Goal: Use online tool/utility: Utilize a website feature to perform a specific function

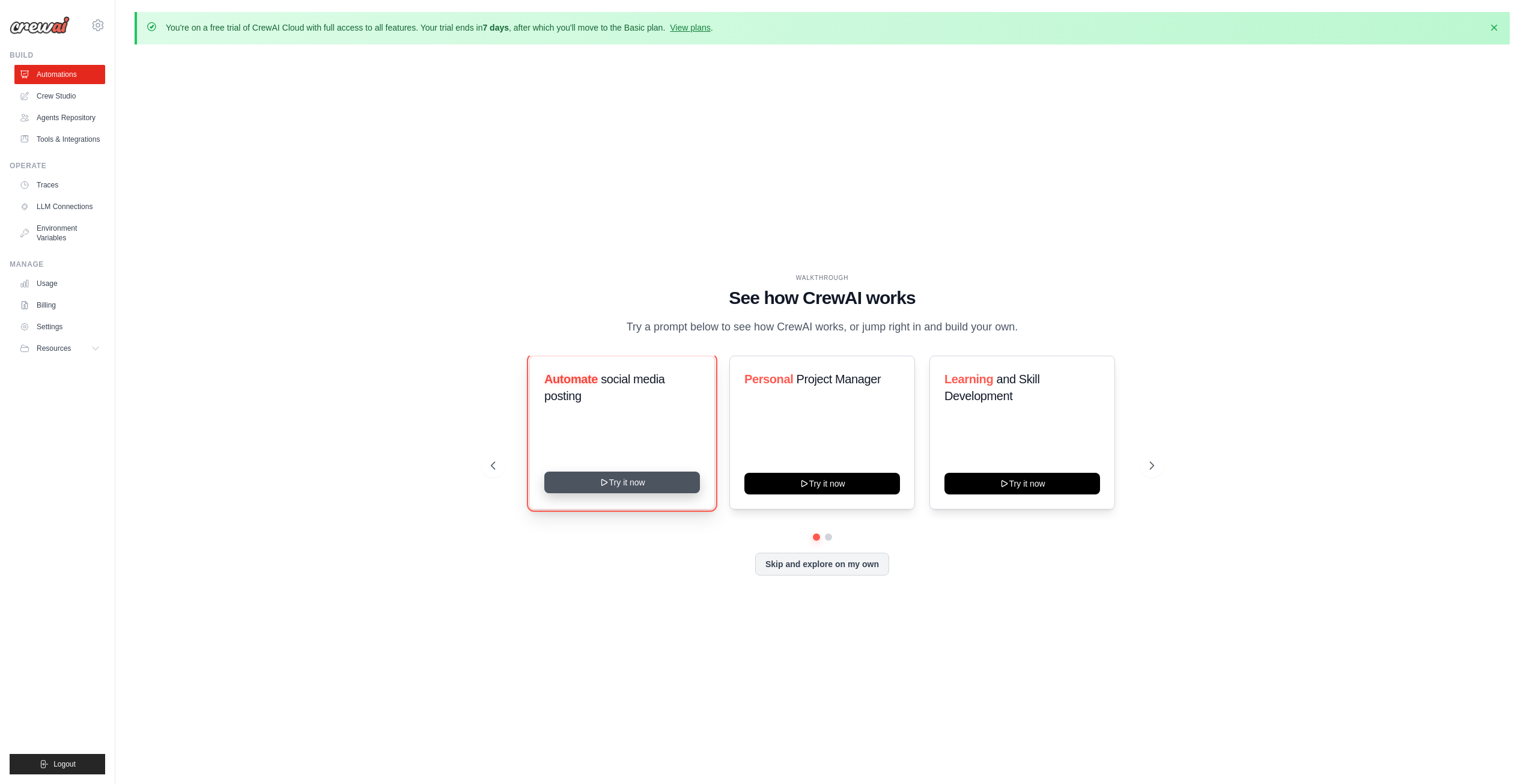
click at [616, 477] on button "Try it now" at bounding box center [623, 483] width 156 height 22
click at [839, 559] on button "Skip and explore on my own" at bounding box center [822, 562] width 134 height 23
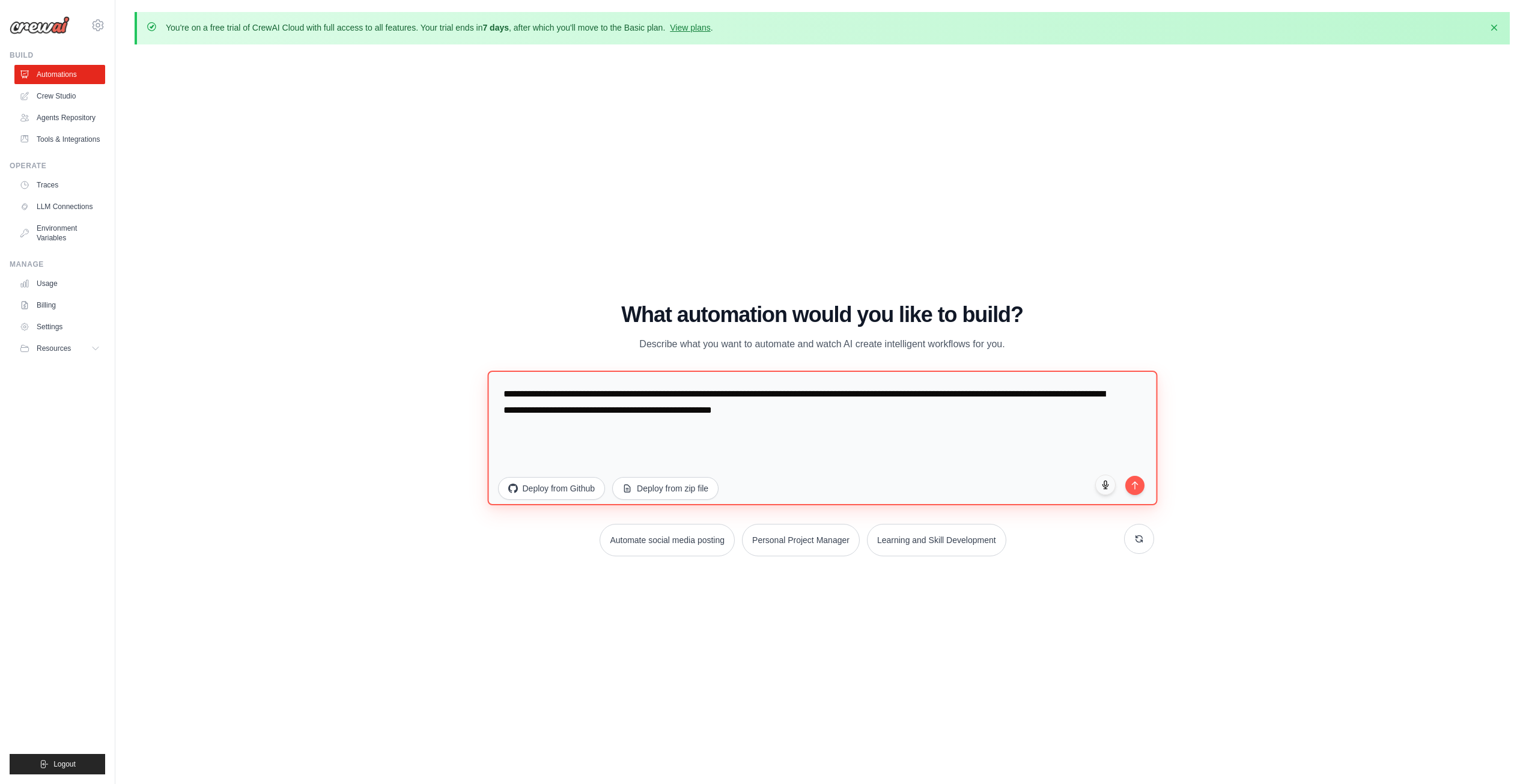
drag, startPoint x: 876, startPoint y: 405, endPoint x: 487, endPoint y: 378, distance: 389.9
click at [487, 378] on div "WALKTHROUGH See how CrewAI works Try a prompt below to see how CrewAI works, or…" at bounding box center [822, 434] width 692 height 263
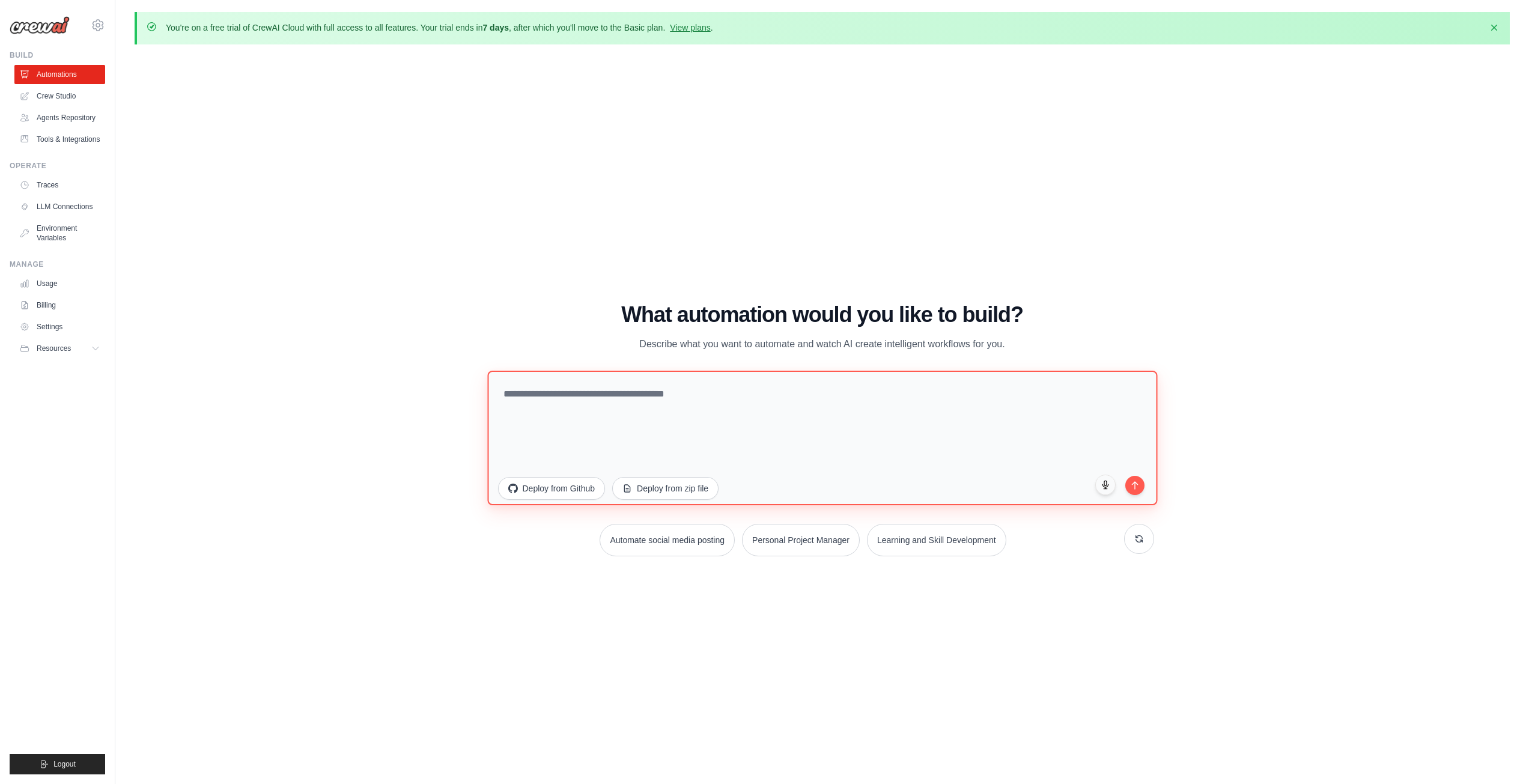
click at [613, 410] on textarea at bounding box center [822, 438] width 670 height 135
type textarea "*"
type textarea "**********"
click at [67, 280] on link "Usage" at bounding box center [61, 283] width 90 height 20
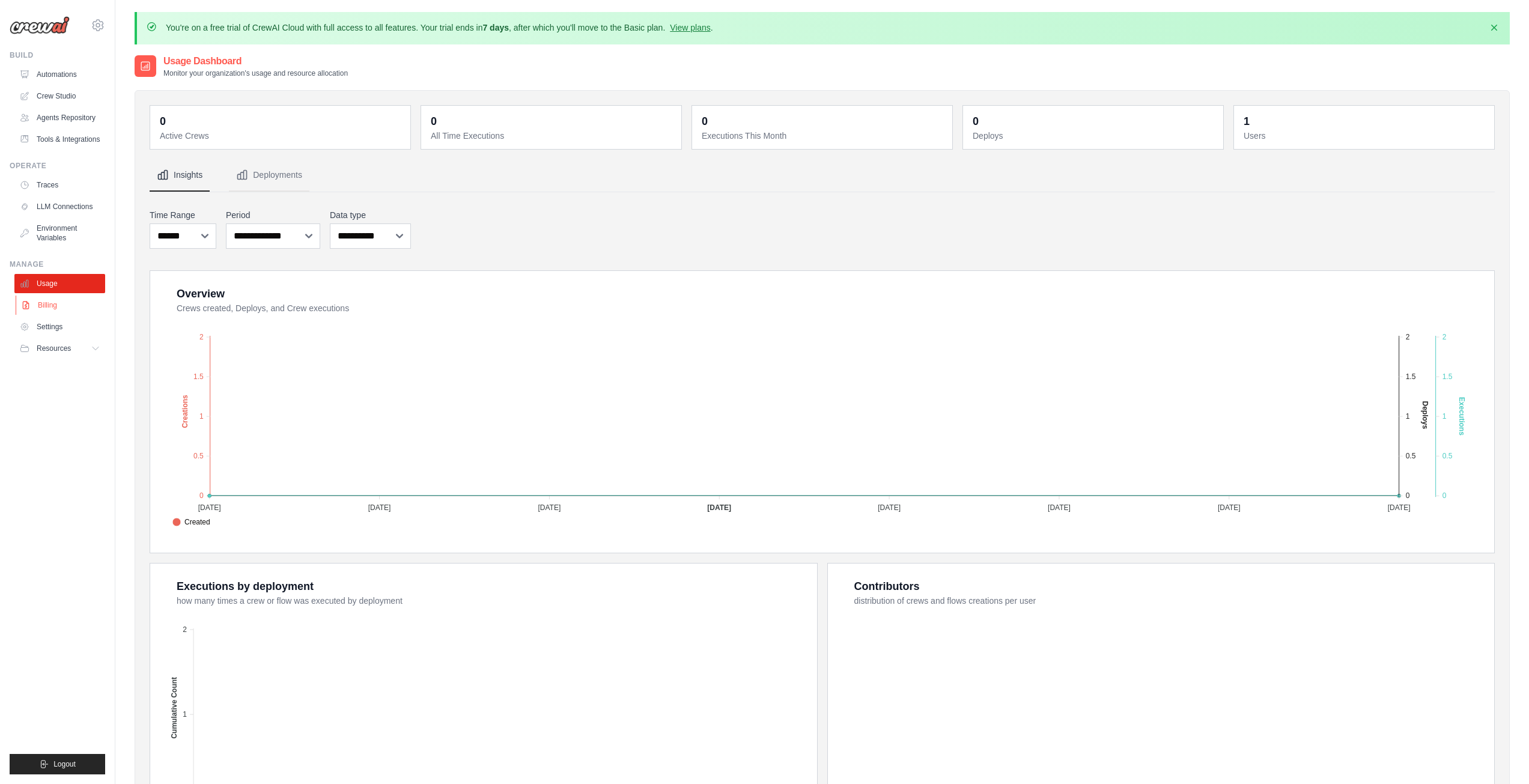
click at [45, 305] on link "Billing" at bounding box center [61, 305] width 90 height 20
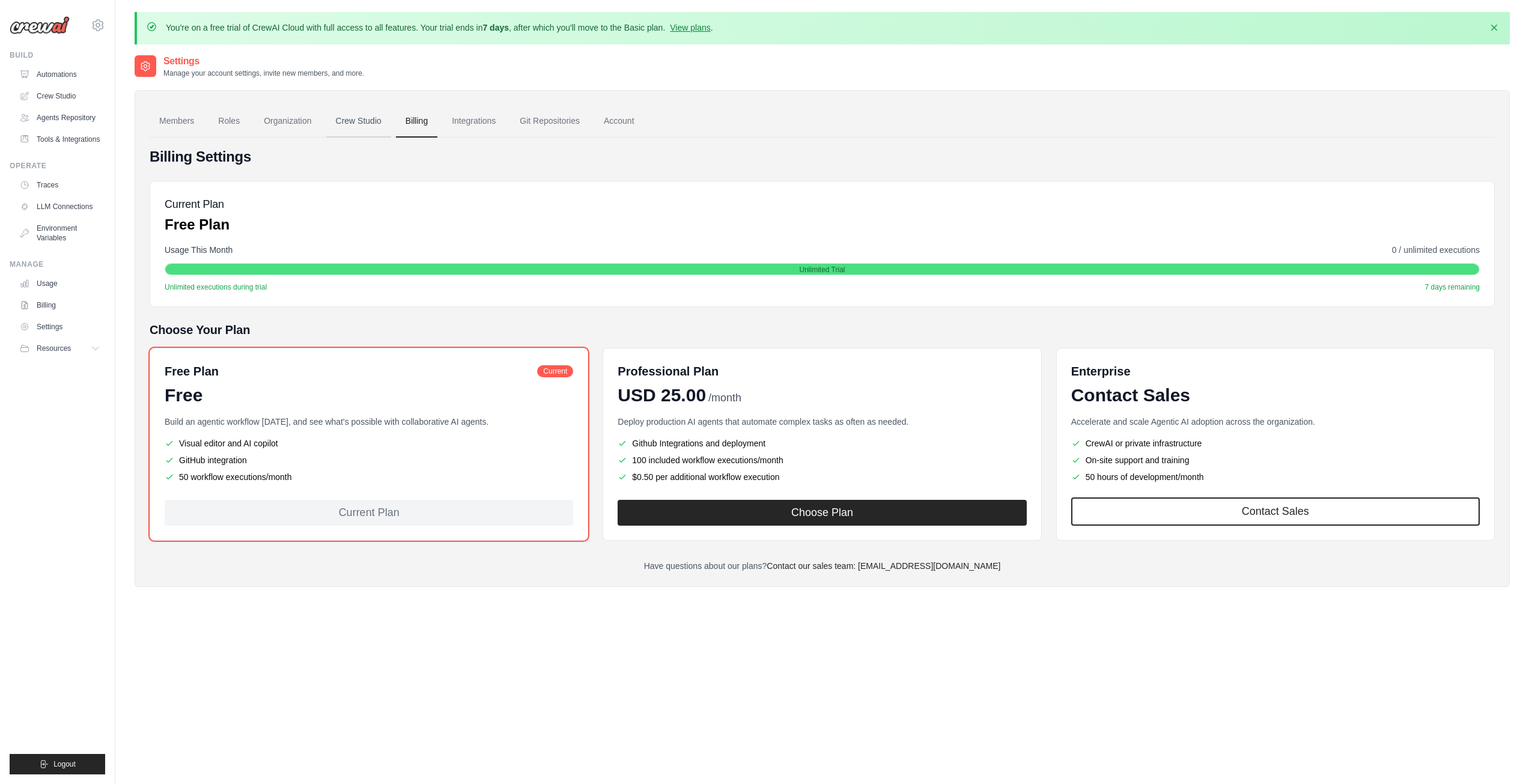
click at [339, 121] on link "Crew Studio" at bounding box center [358, 122] width 65 height 33
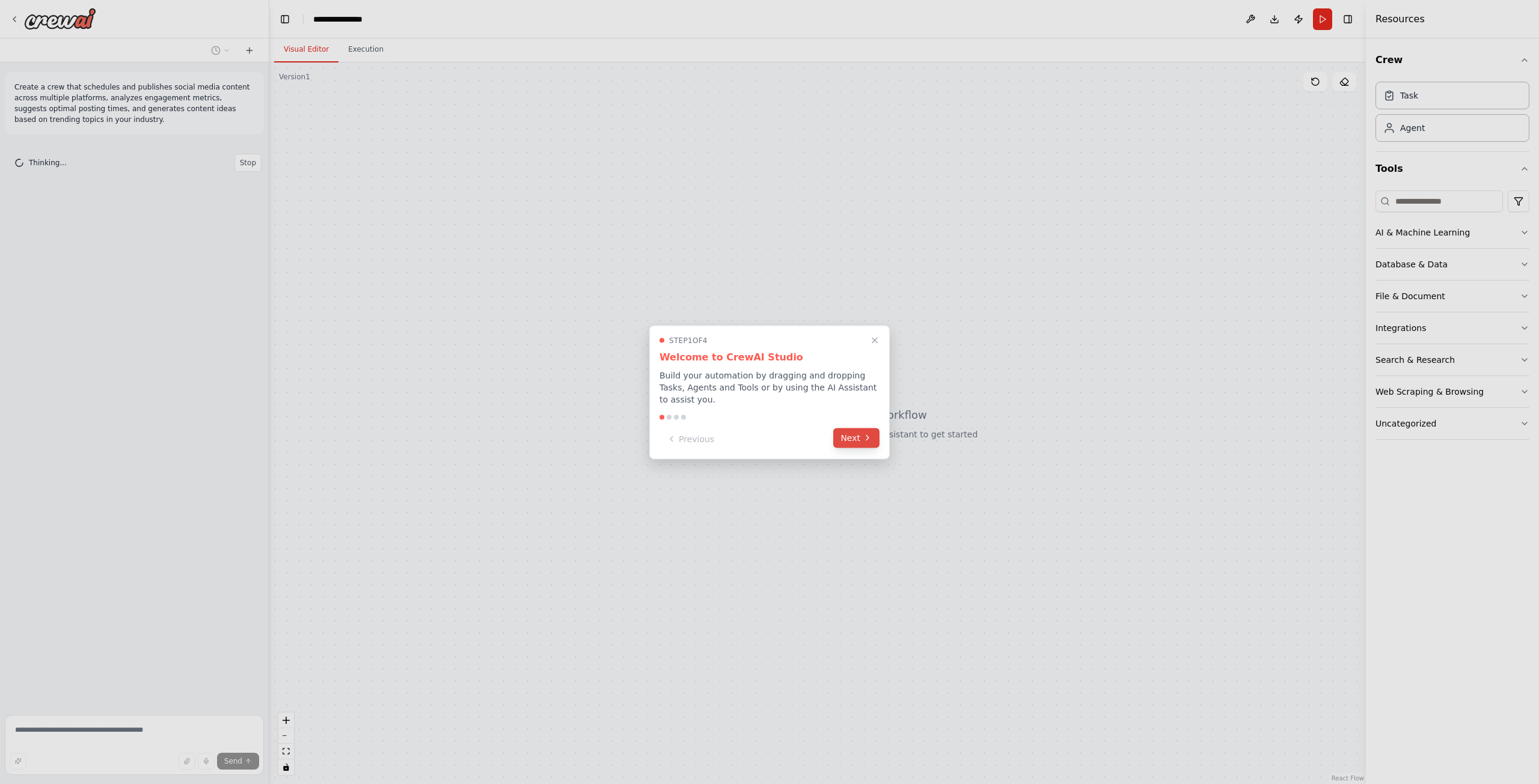
click at [851, 434] on button "Next" at bounding box center [856, 437] width 46 height 20
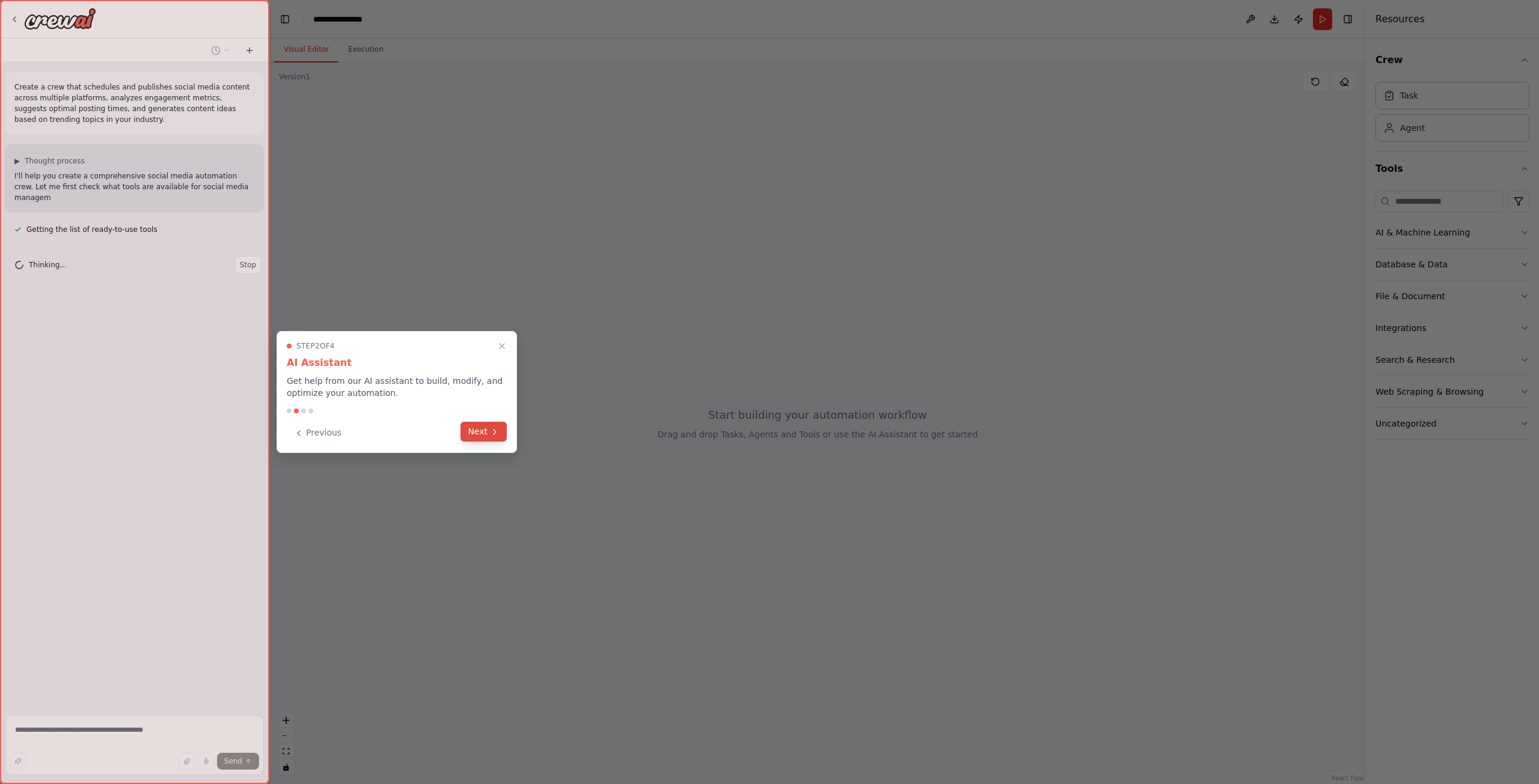
click at [480, 435] on button "Next" at bounding box center [483, 431] width 46 height 20
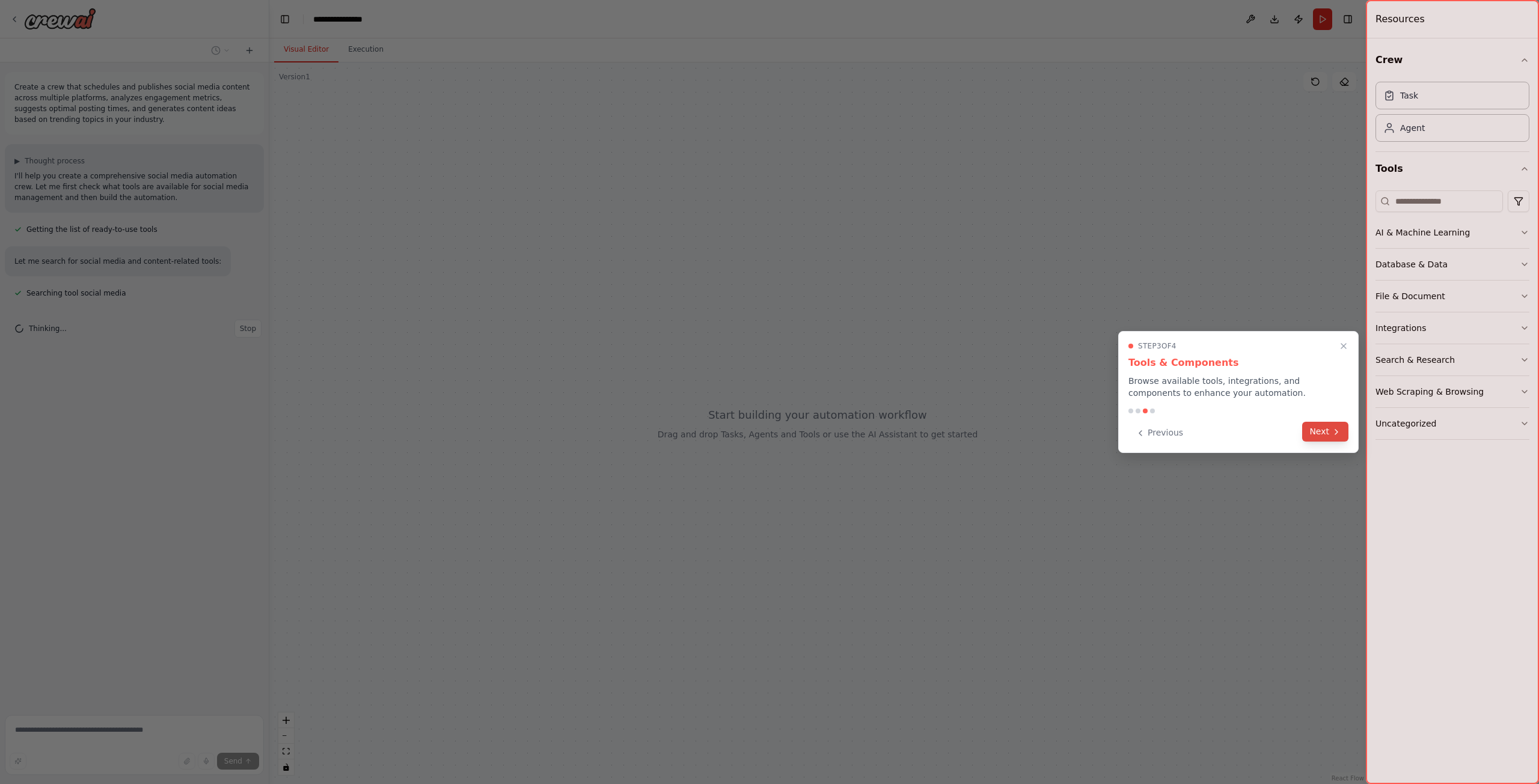
click at [1319, 434] on button "Next" at bounding box center [1325, 431] width 46 height 20
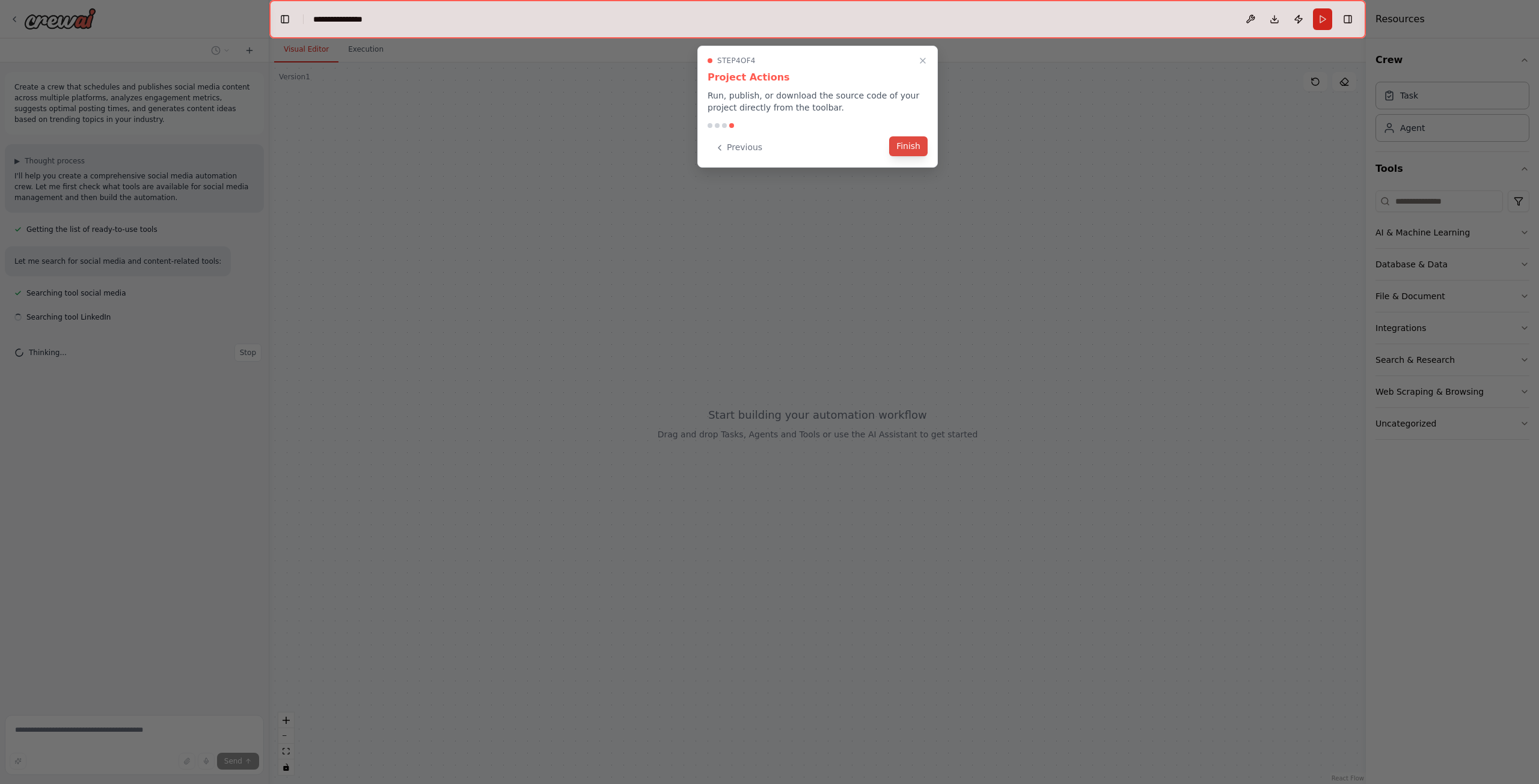
click at [907, 148] on button "Finish" at bounding box center [908, 146] width 38 height 20
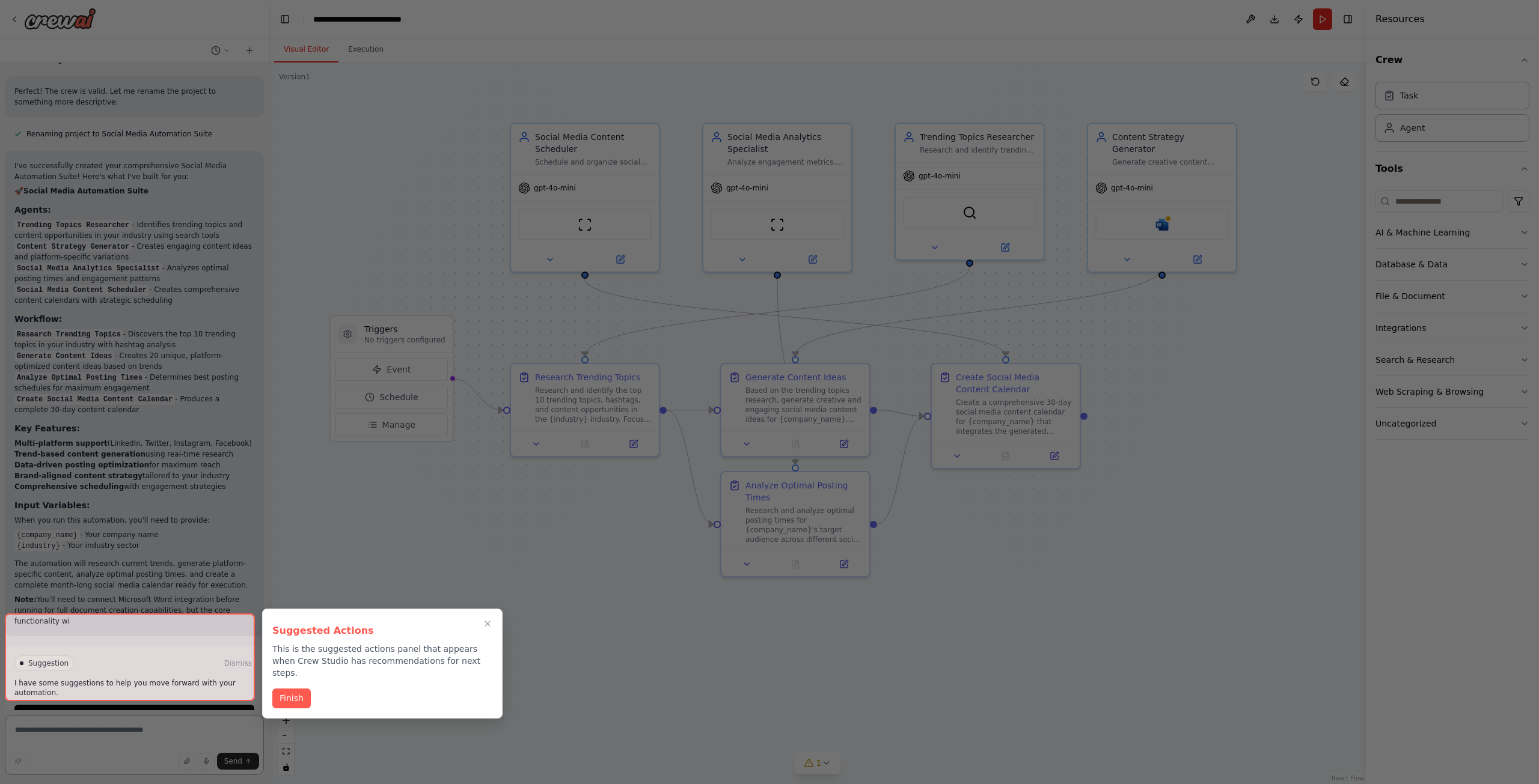
scroll to position [1064, 0]
click at [290, 690] on button "Finish" at bounding box center [291, 697] width 38 height 20
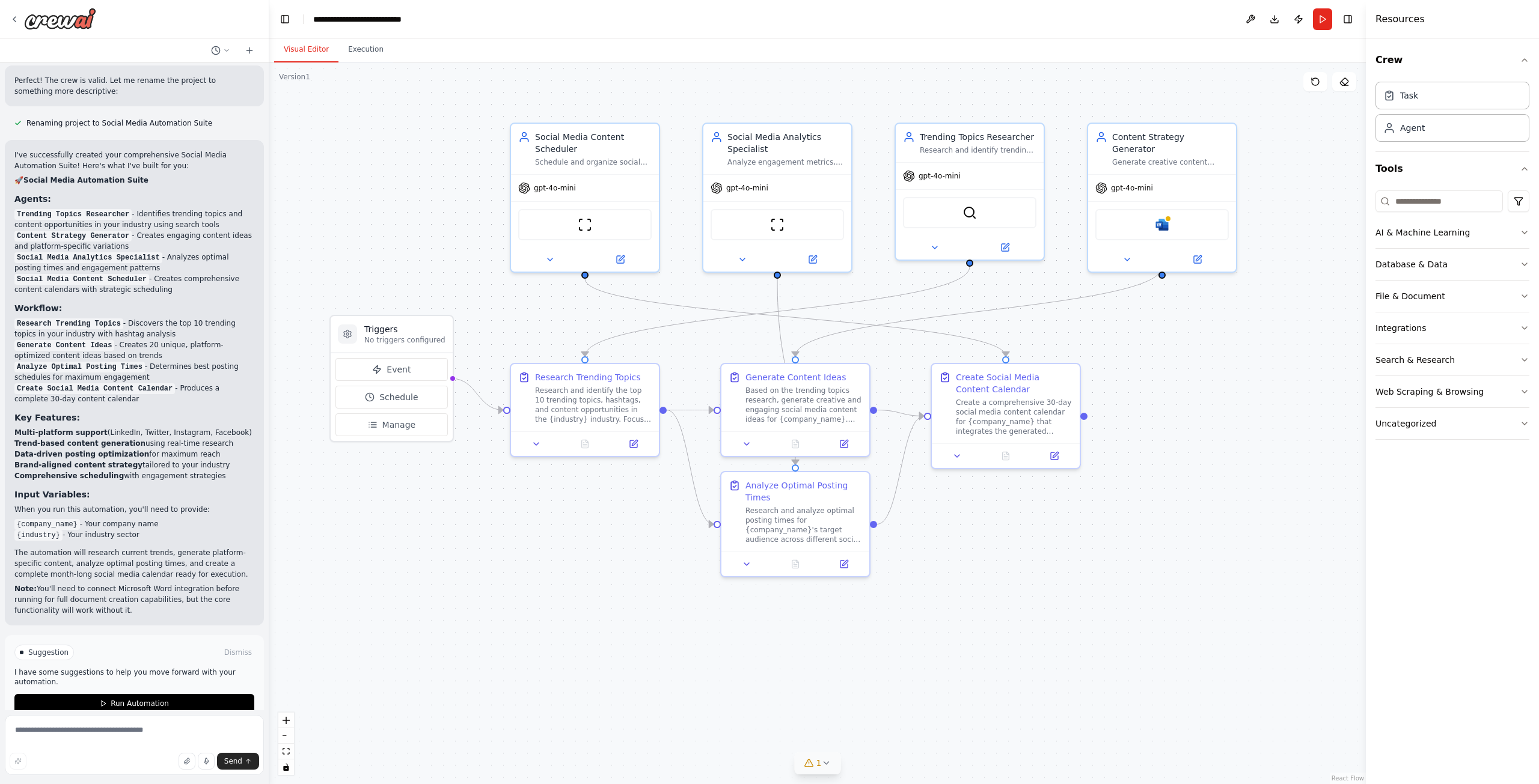
click at [819, 763] on span "1" at bounding box center [819, 763] width 5 height 12
click at [1117, 690] on div ".deletable-edge-delete-btn { width: 20px; height: 20px; border: 0px solid #ffff…" at bounding box center [817, 423] width 1096 height 722
click at [64, 20] on img at bounding box center [60, 19] width 72 height 22
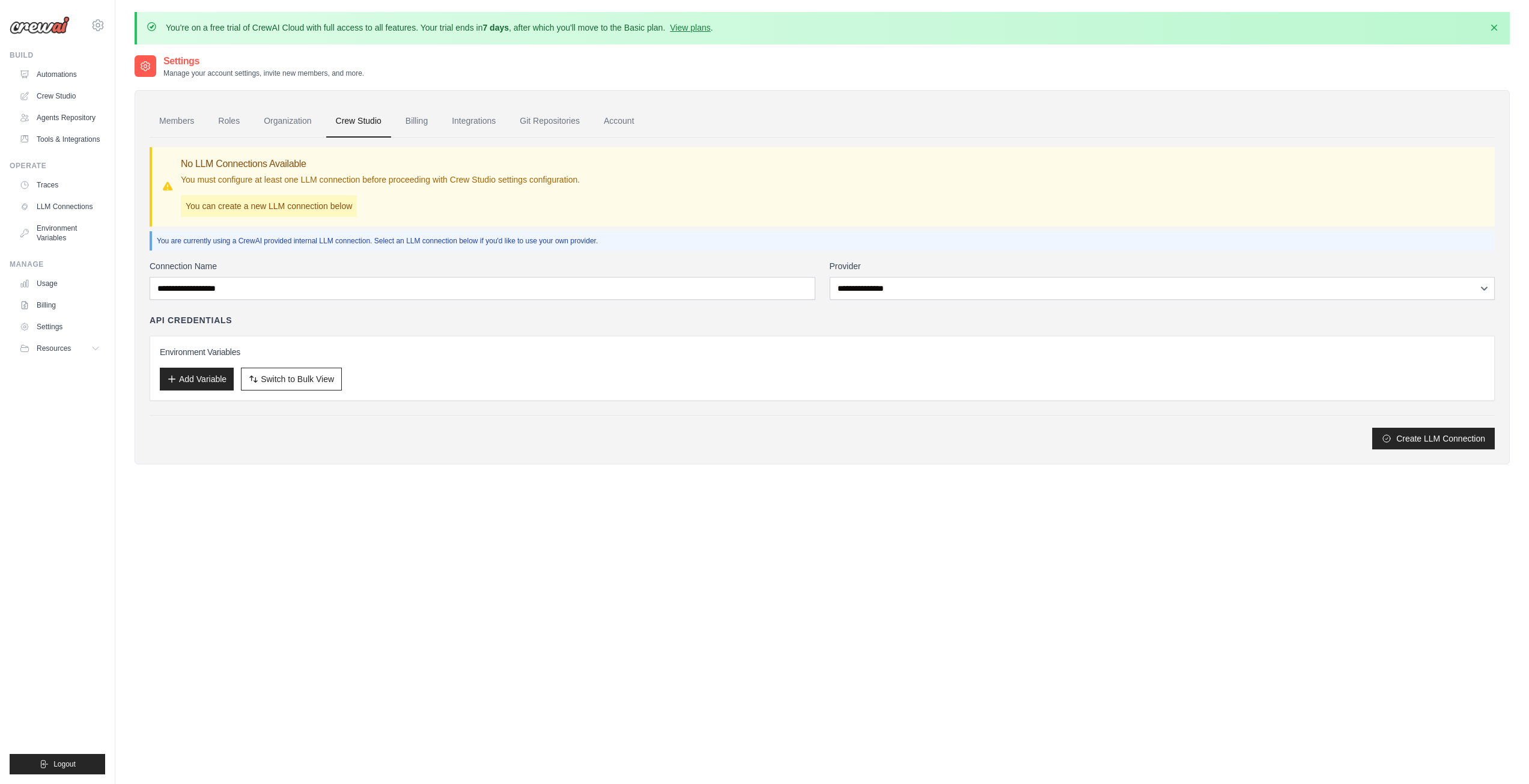
click at [221, 120] on link "Roles" at bounding box center [229, 122] width 41 height 33
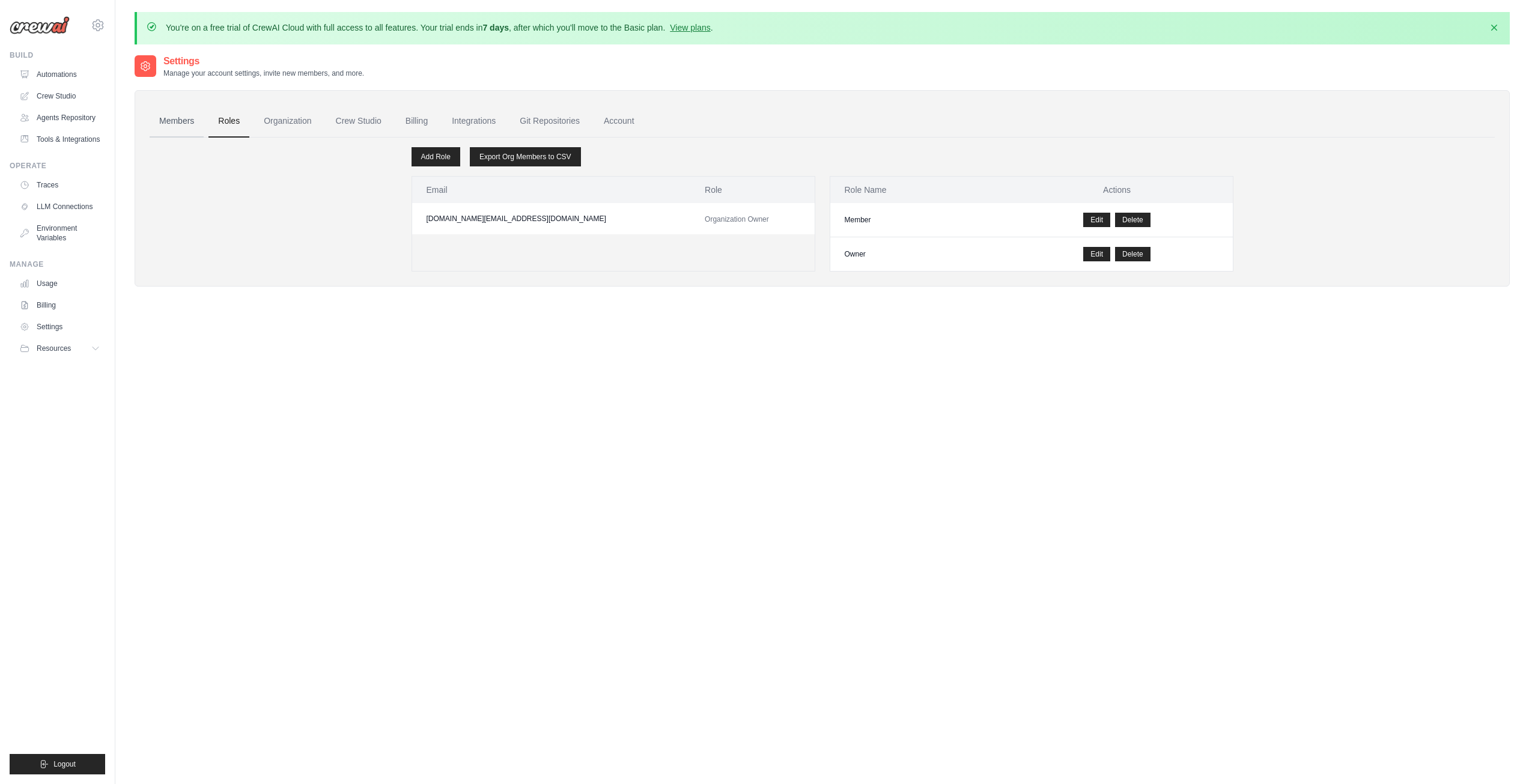
click at [179, 118] on link "Members" at bounding box center [176, 122] width 54 height 33
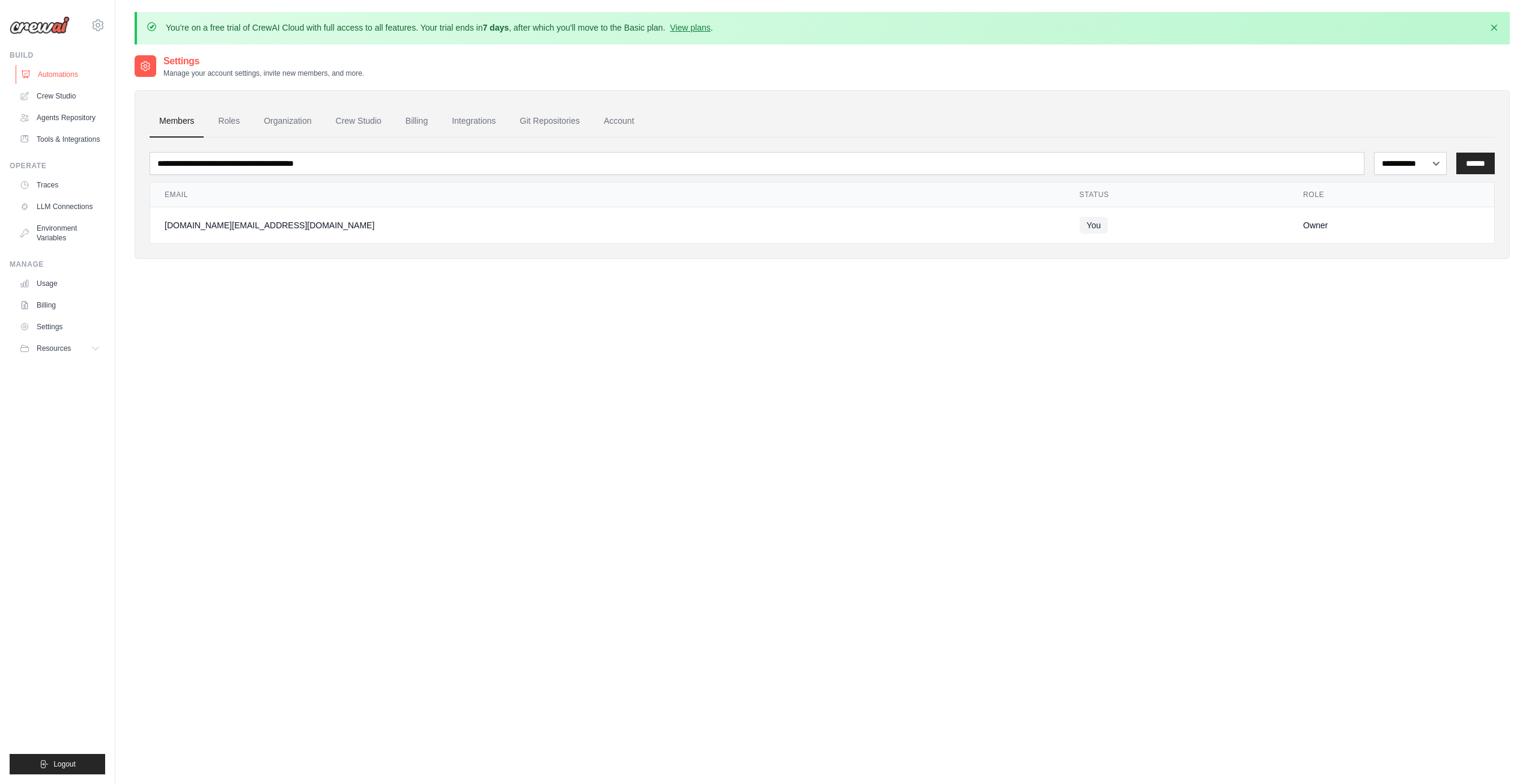
click at [51, 72] on link "Automations" at bounding box center [61, 74] width 90 height 20
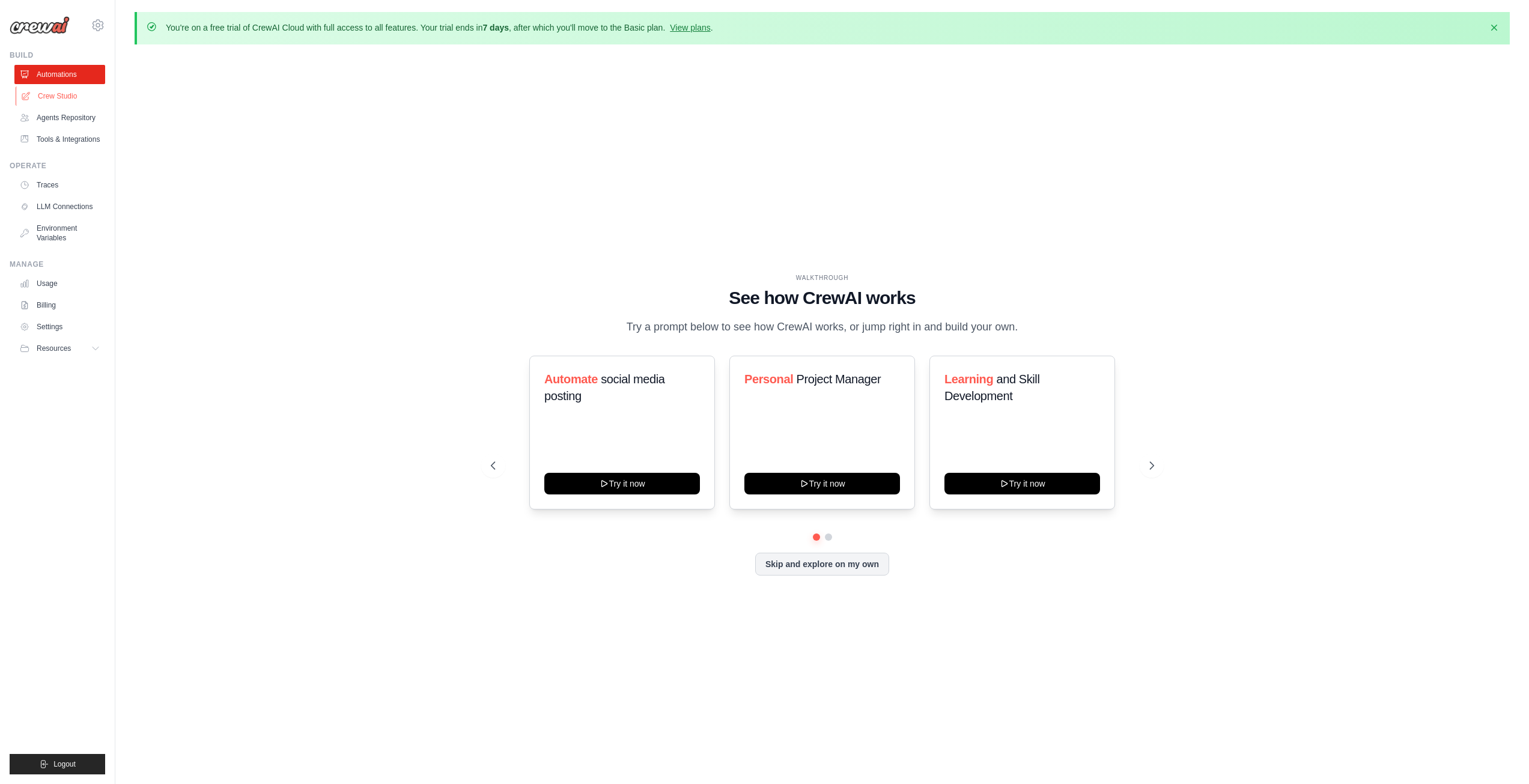
click at [46, 94] on link "Crew Studio" at bounding box center [61, 96] width 90 height 20
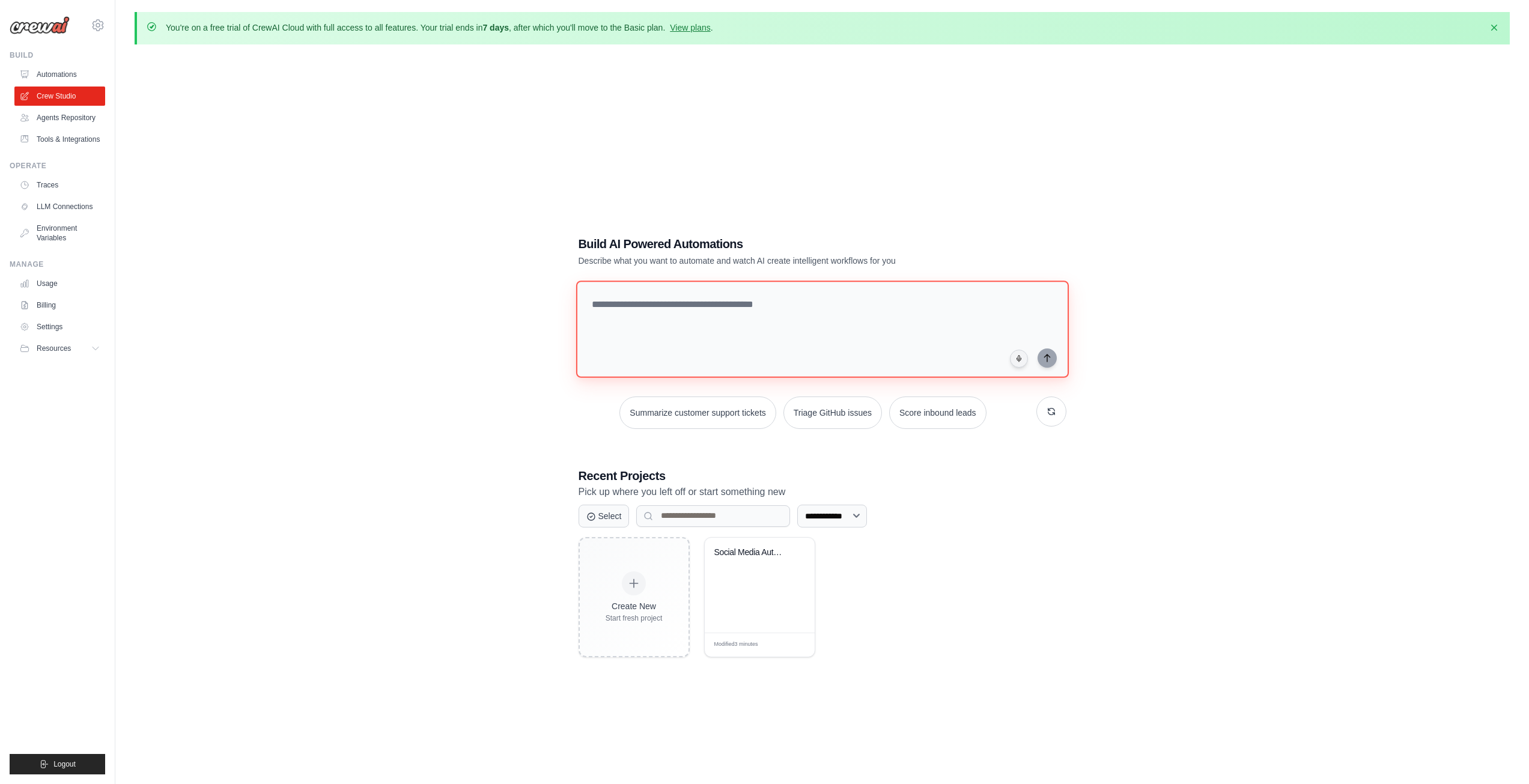
click at [788, 328] on textarea at bounding box center [822, 329] width 493 height 98
click at [723, 349] on textarea at bounding box center [822, 329] width 493 height 98
type textarea "*"
click at [803, 293] on textarea "**********" at bounding box center [825, 329] width 498 height 98
click at [789, 295] on textarea "**********" at bounding box center [825, 329] width 498 height 98
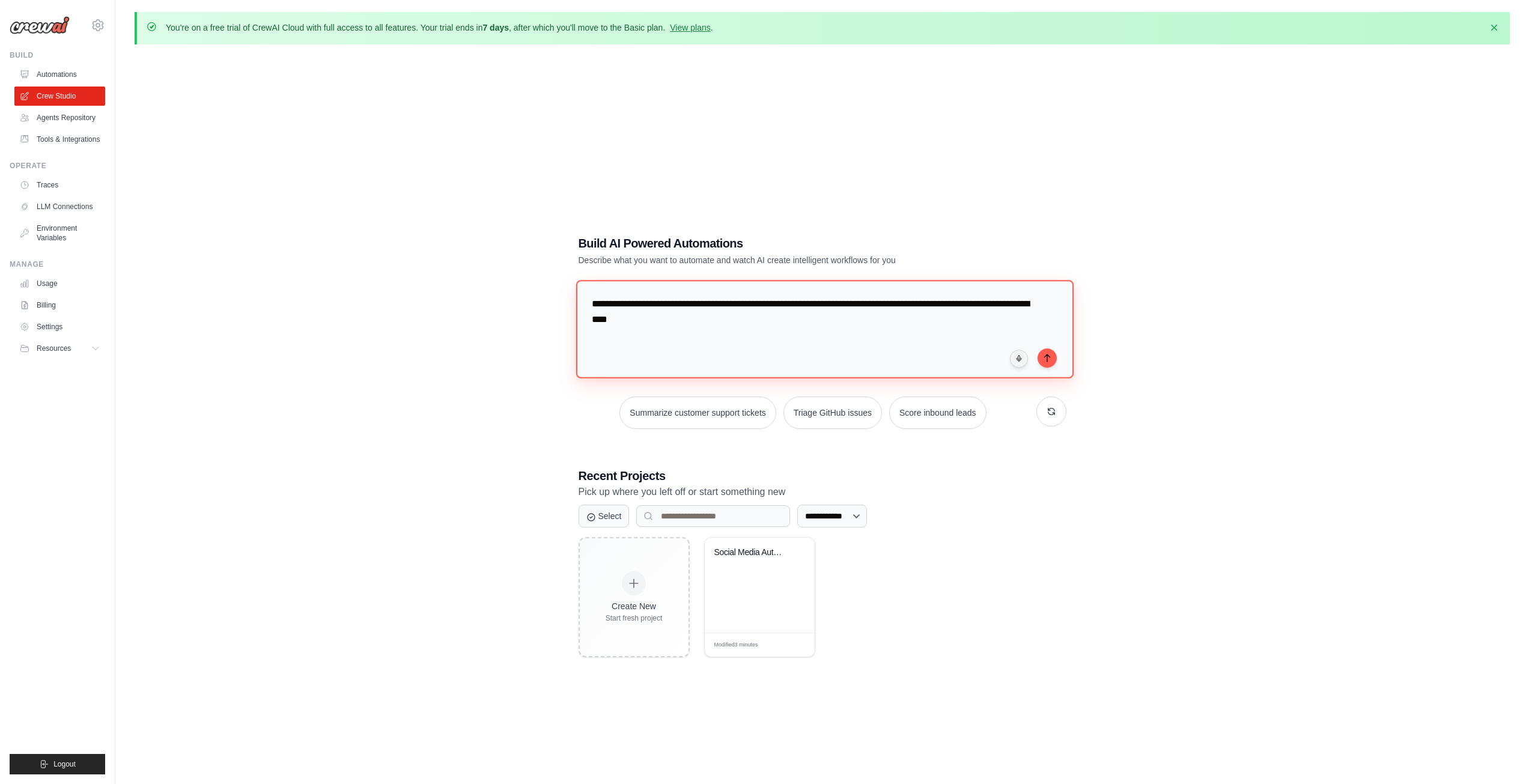
click at [794, 296] on textarea "**********" at bounding box center [825, 329] width 498 height 98
click at [896, 313] on textarea "**********" at bounding box center [825, 329] width 498 height 98
type textarea "**********"
click at [899, 592] on div "Create New Start fresh project Social Media Automation Suite Modified 3 minutes…" at bounding box center [823, 598] width 488 height 120
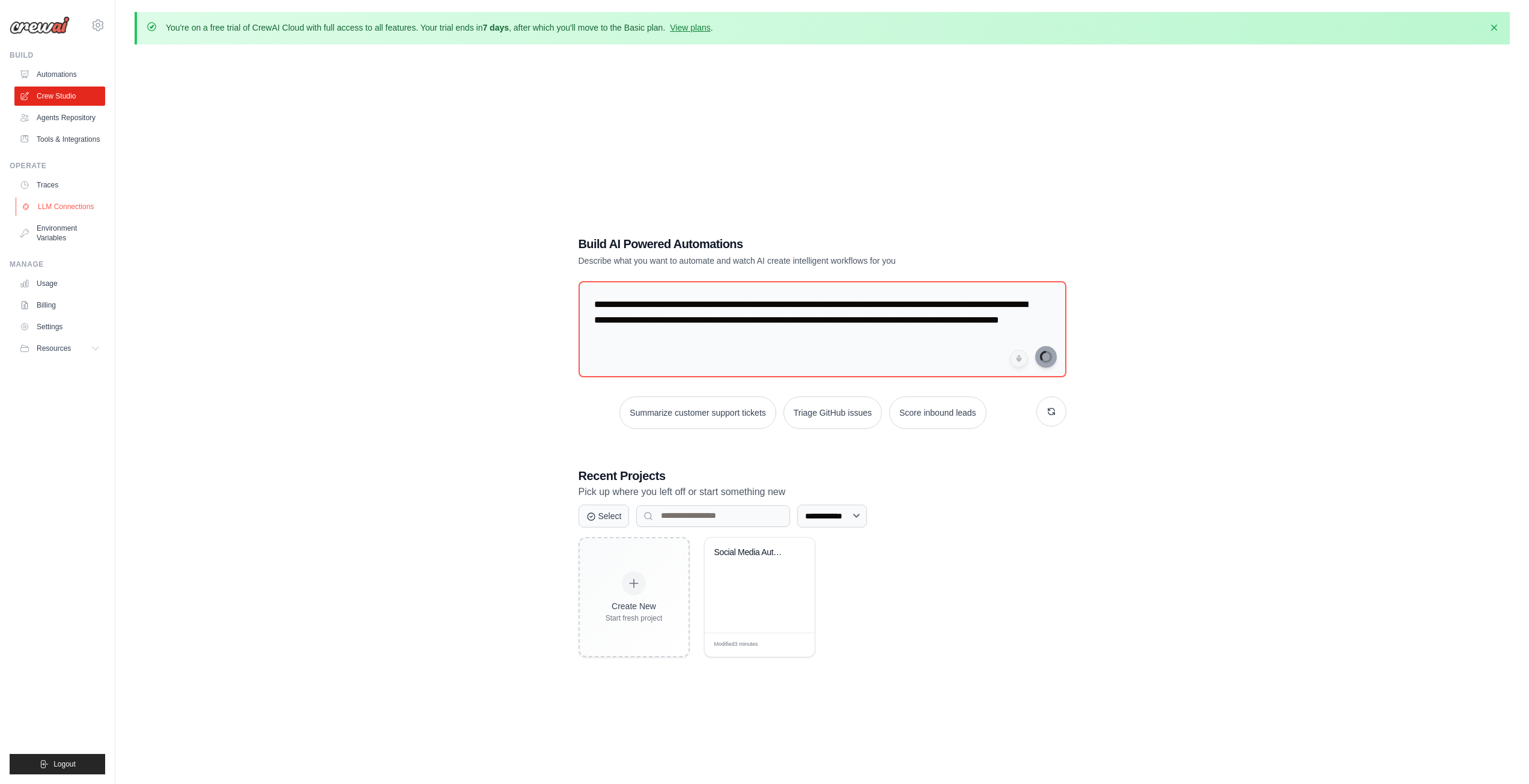
click at [75, 200] on link "LLM Connections" at bounding box center [61, 207] width 90 height 20
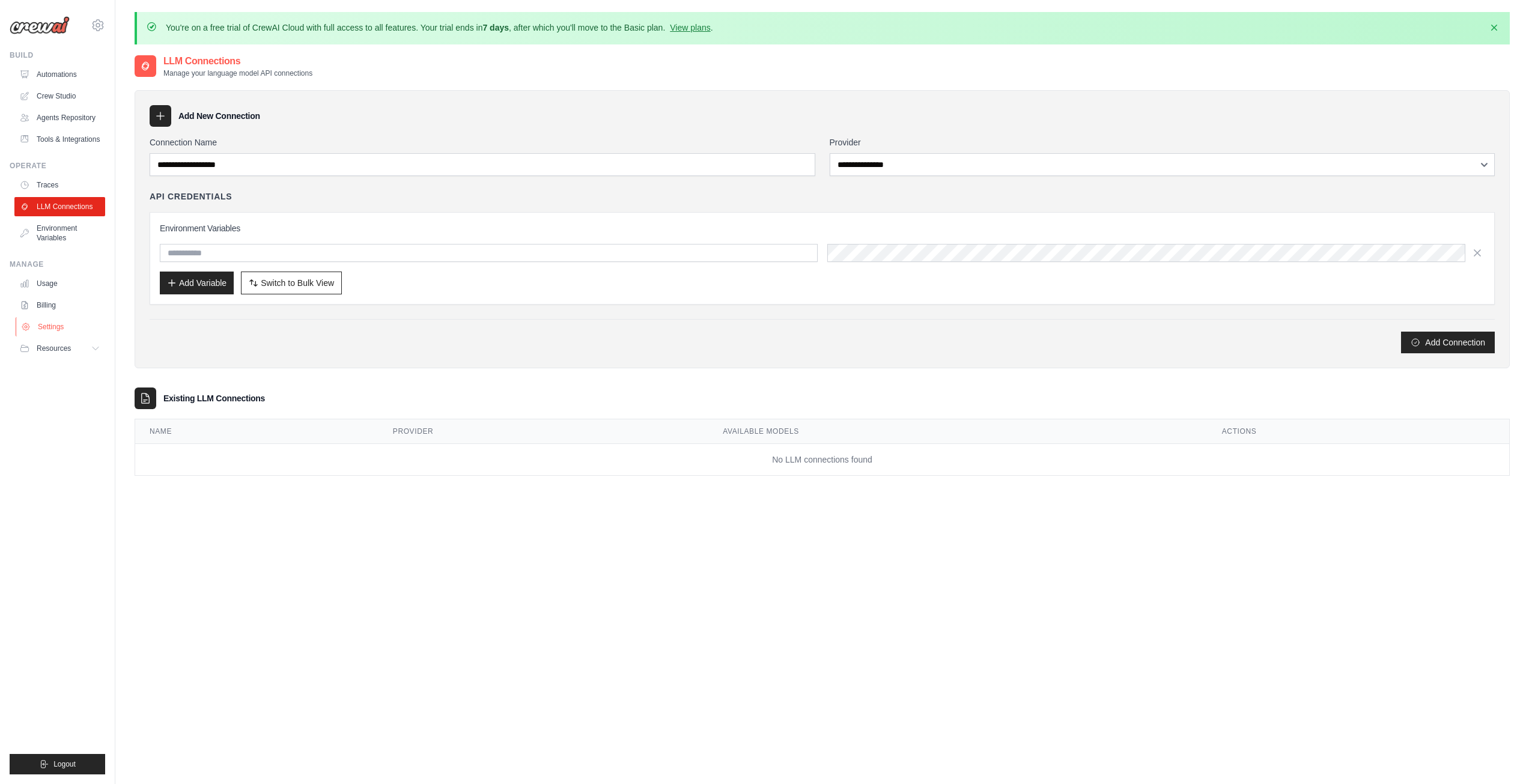
click at [67, 328] on link "Settings" at bounding box center [61, 327] width 90 height 20
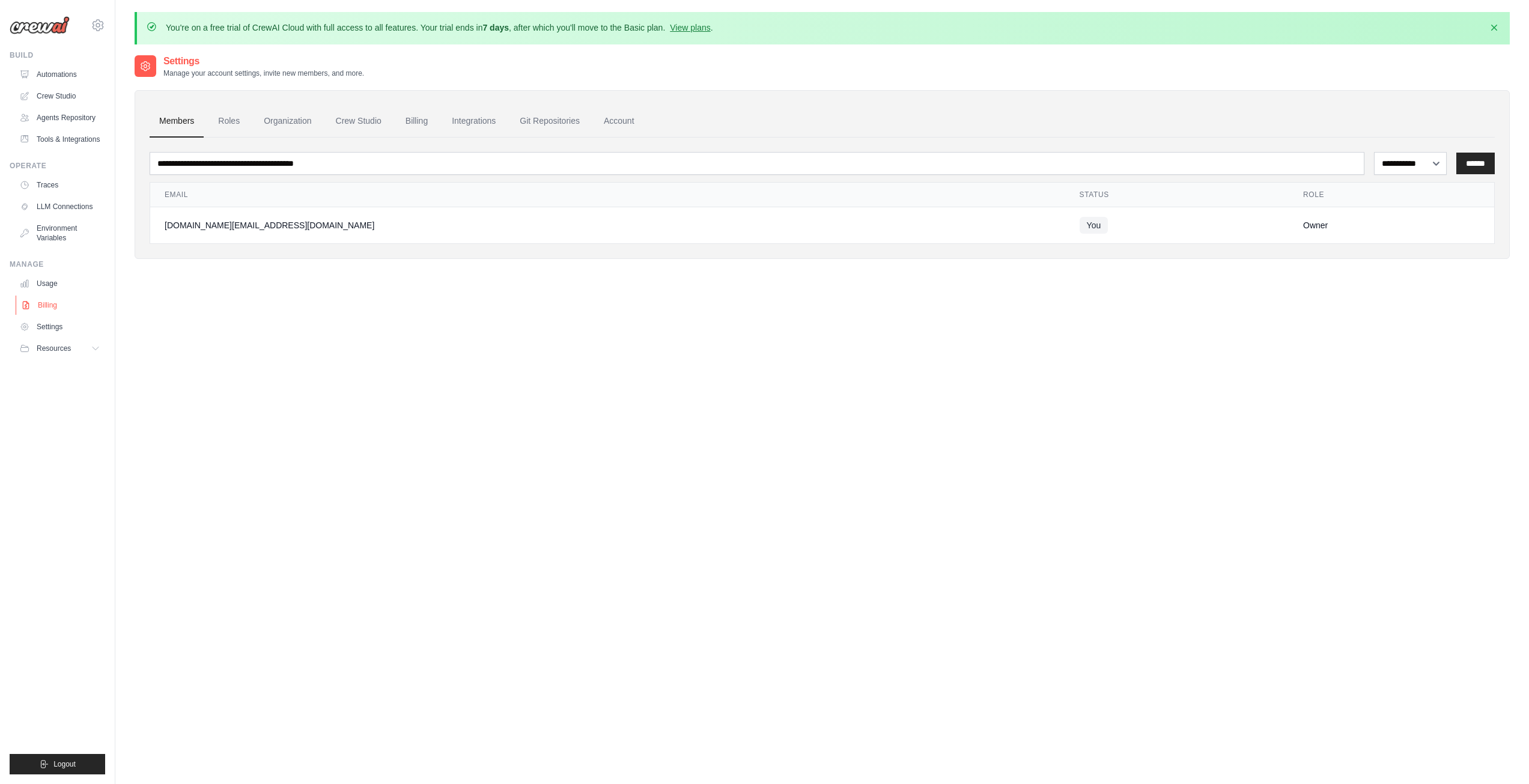
click at [61, 304] on link "Billing" at bounding box center [61, 305] width 90 height 20
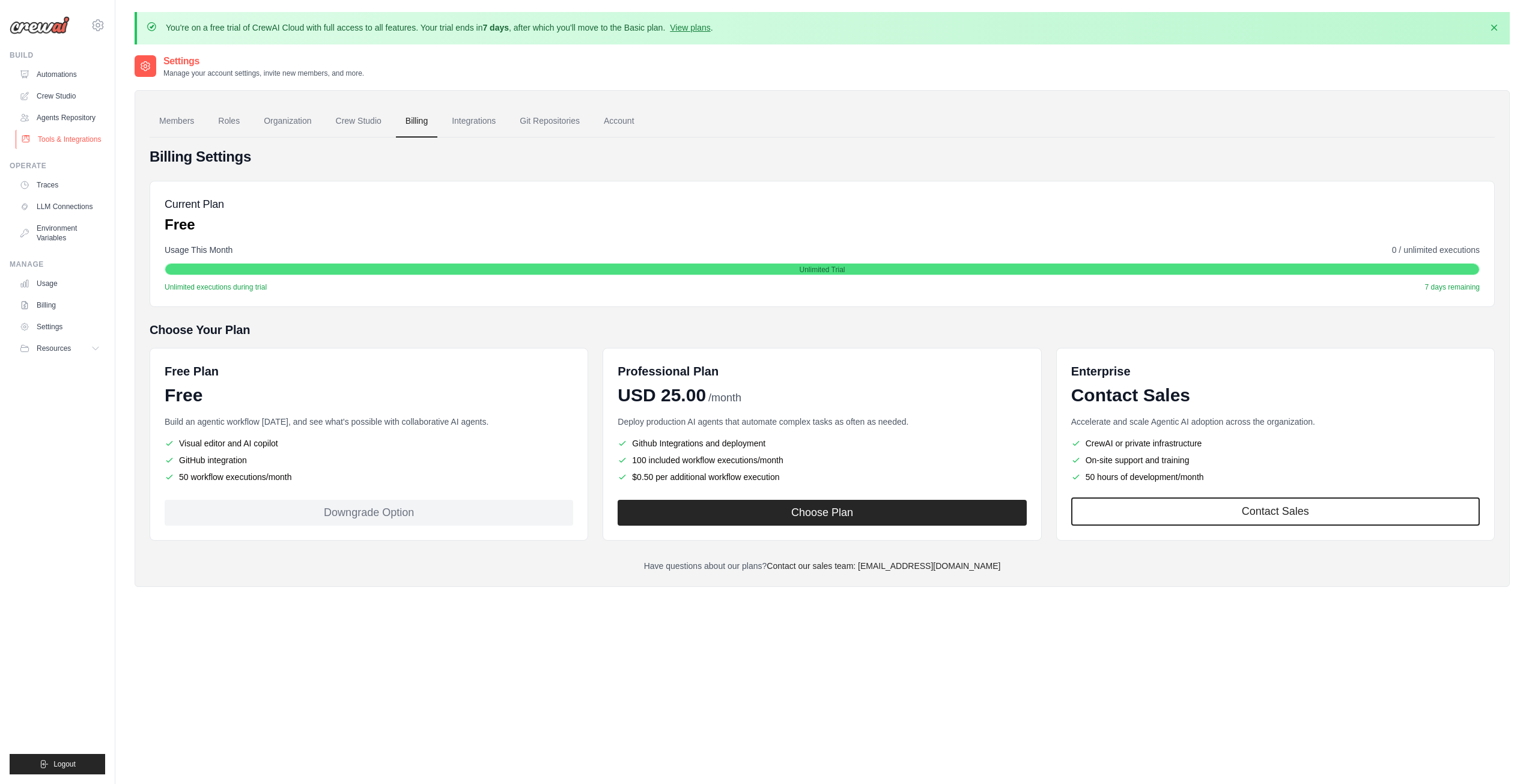
click at [56, 147] on link "Tools & Integrations" at bounding box center [61, 139] width 90 height 20
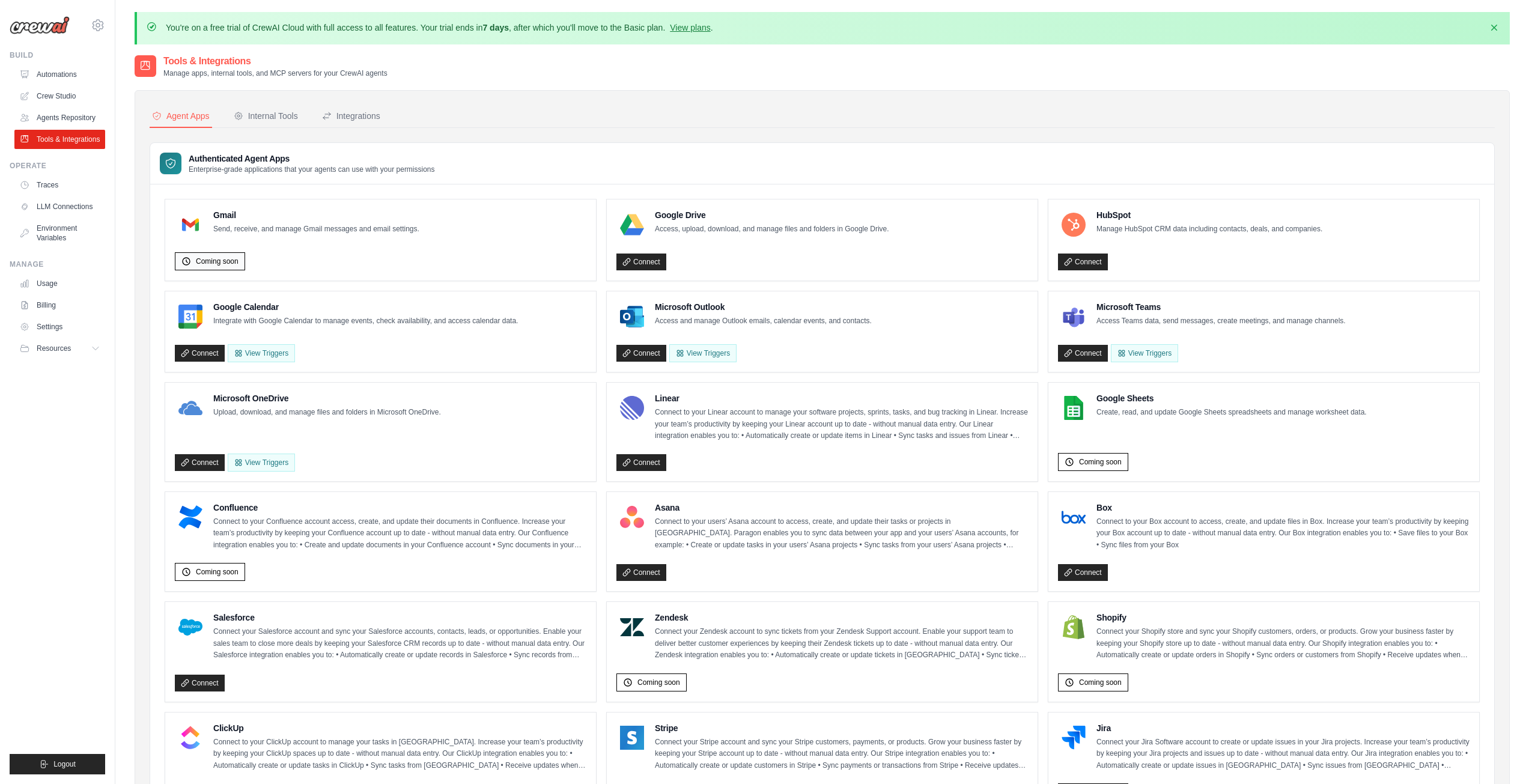
click at [202, 259] on span "Coming soon" at bounding box center [217, 261] width 43 height 9
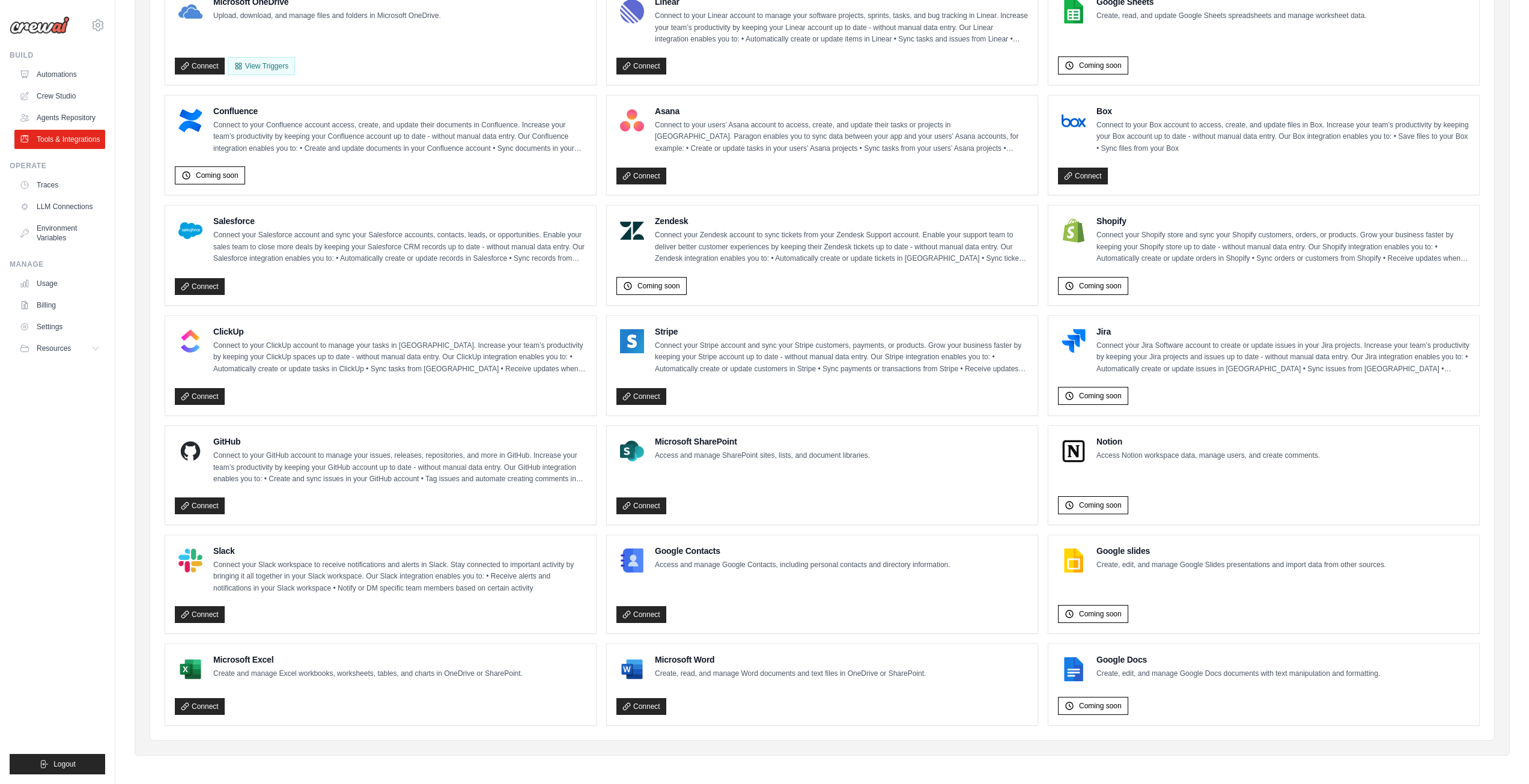
scroll to position [399, 0]
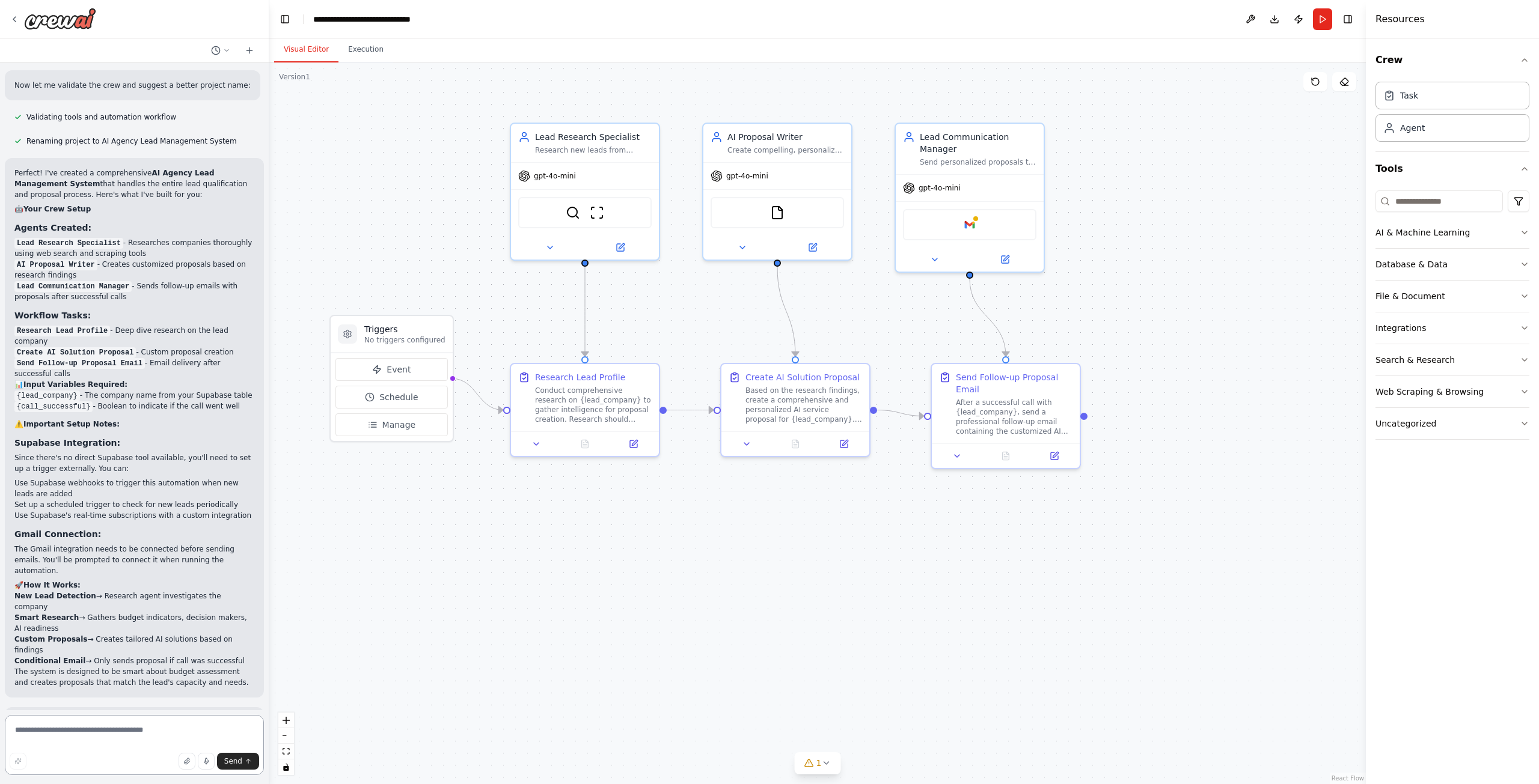
scroll to position [730, 0]
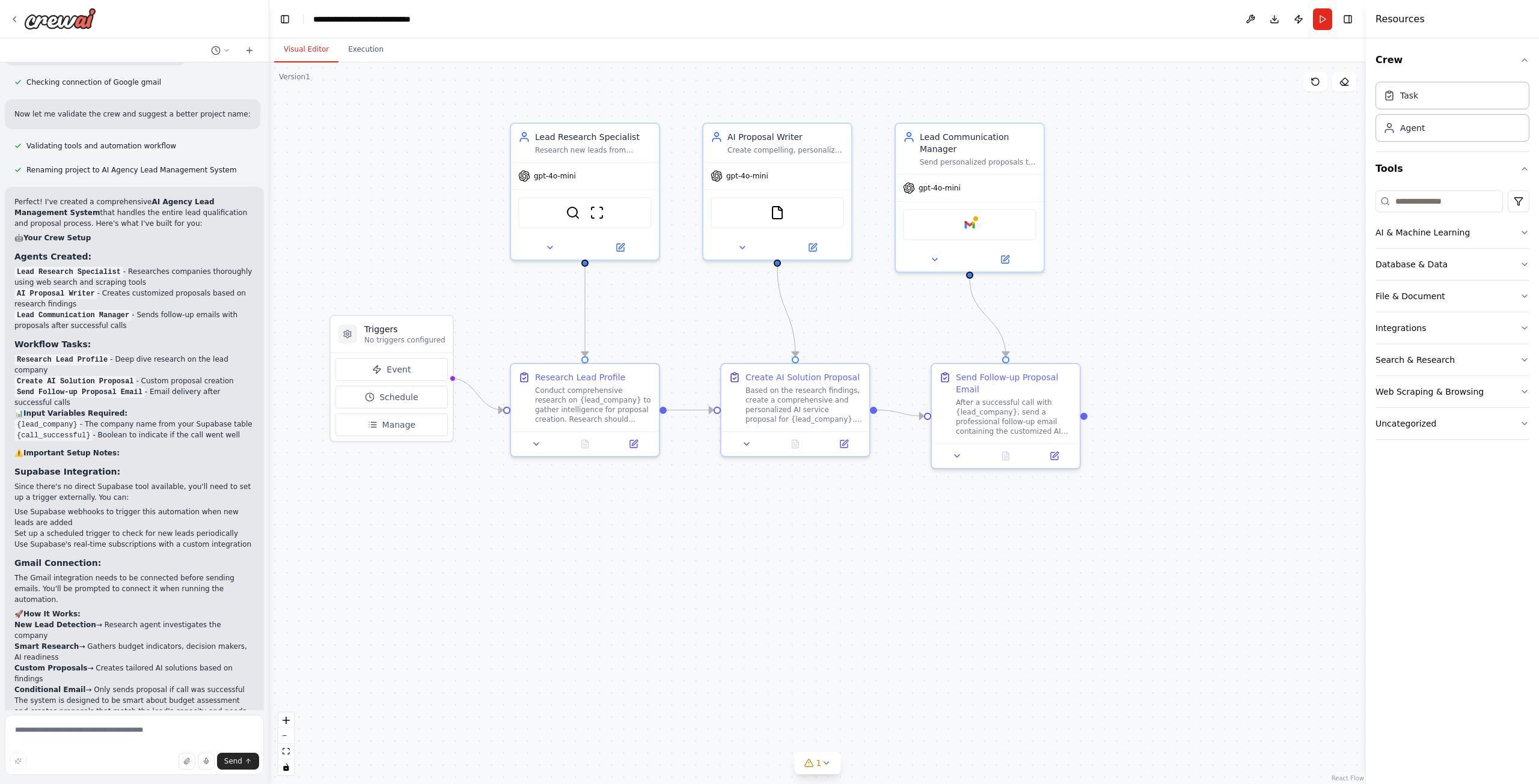
drag, startPoint x: 228, startPoint y: 418, endPoint x: 80, endPoint y: 379, distance: 153.1
click at [80, 379] on div "Perfect! I've created a comprehensive AI Agency Lead Management System that han…" at bounding box center [133, 456] width 240 height 520
click at [151, 386] on li "Send Follow-up Proposal Email - Email delivery after successful calls" at bounding box center [133, 397] width 240 height 22
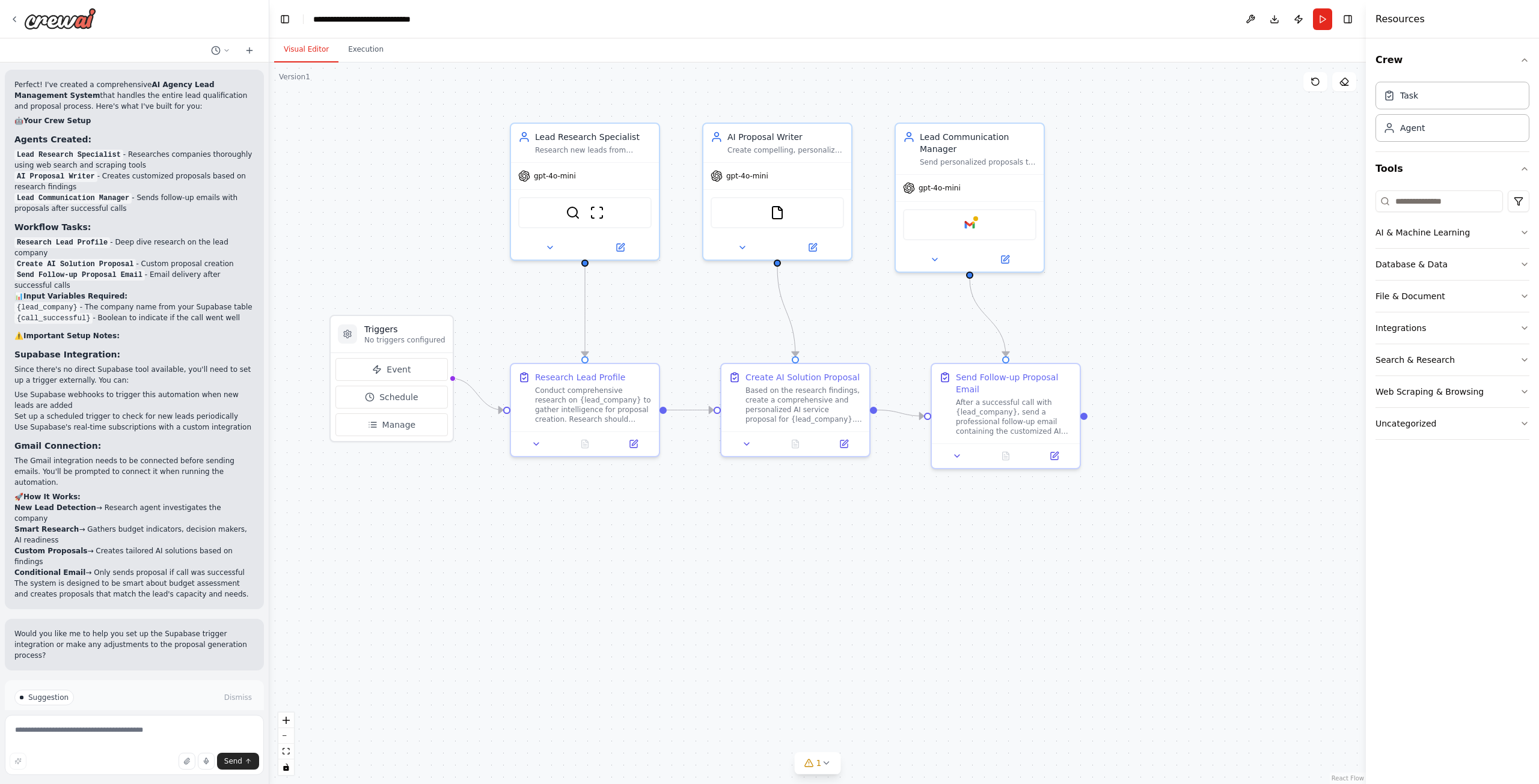
scroll to position [850, 0]
click at [95, 729] on textarea at bounding box center [134, 745] width 259 height 60
type textarea "**********"
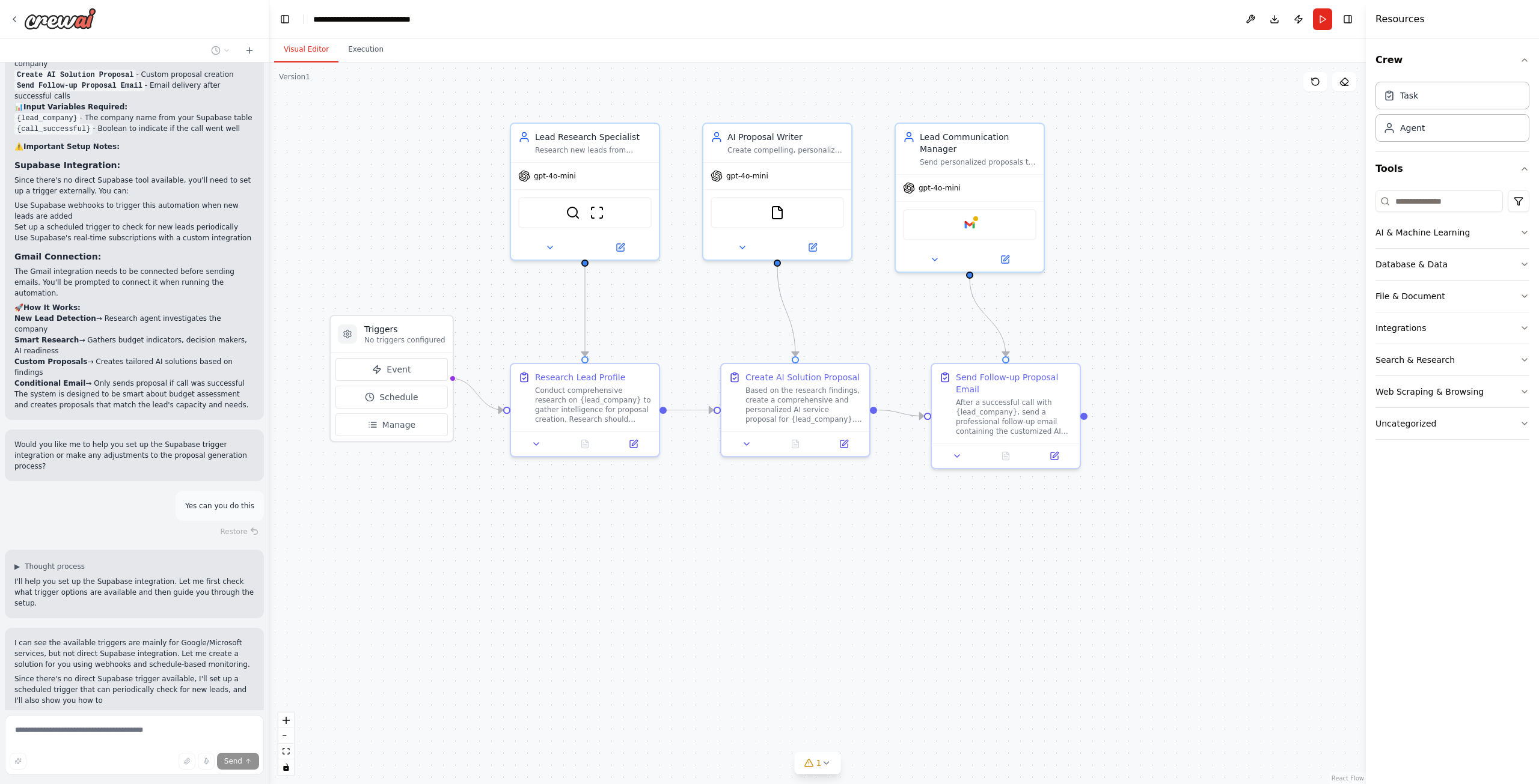
scroll to position [1048, 0]
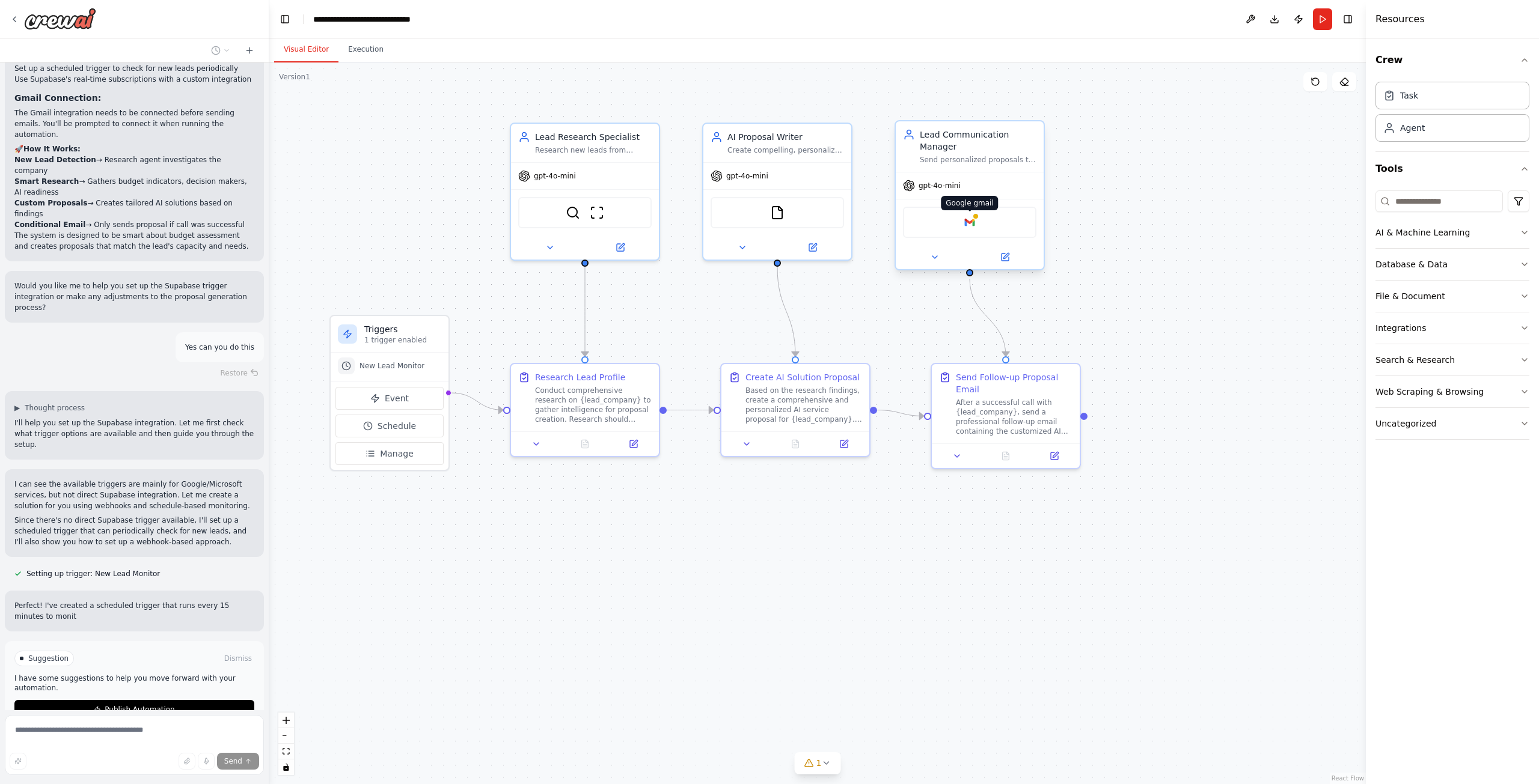
click at [972, 229] on img at bounding box center [969, 222] width 14 height 14
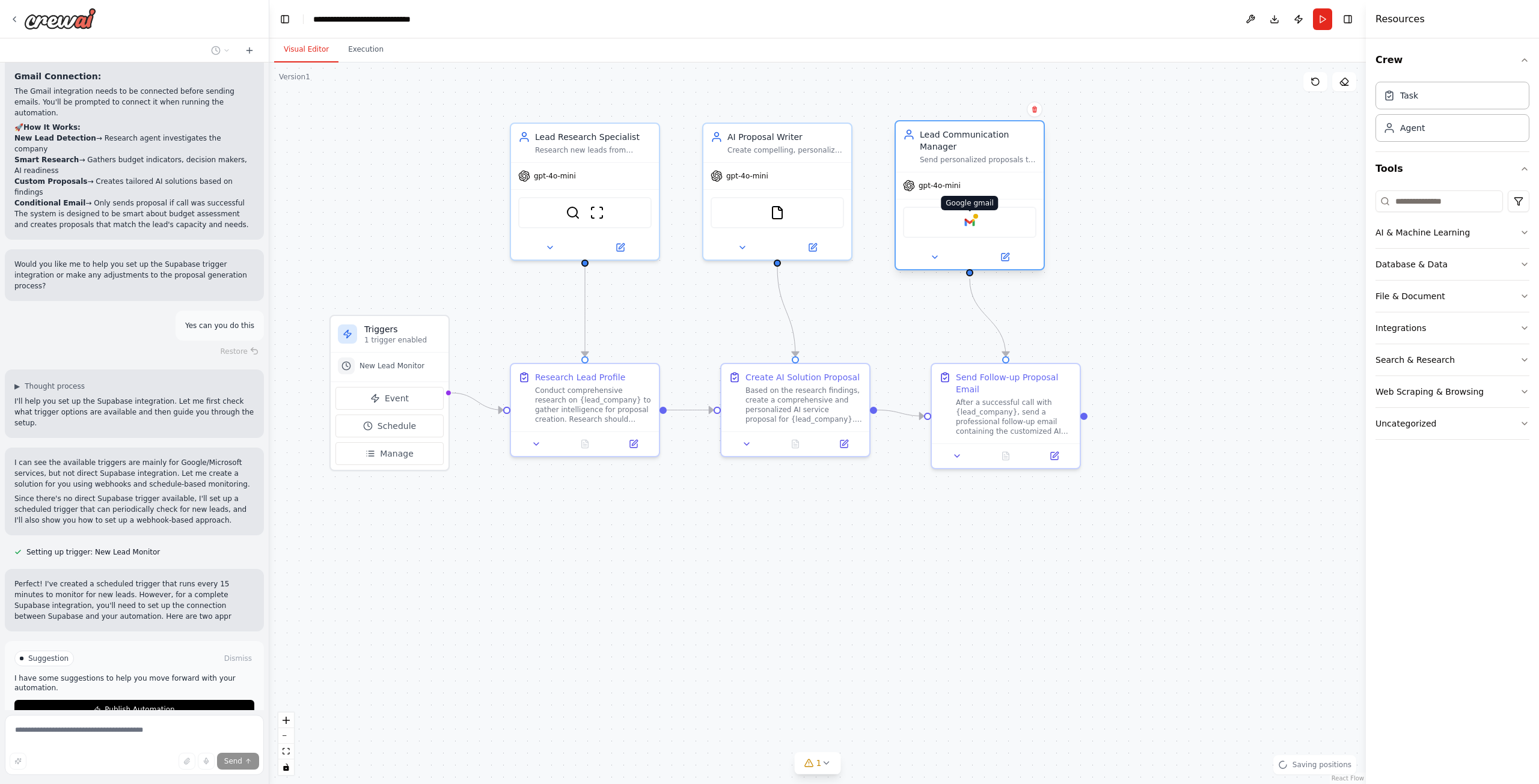
click at [969, 225] on img at bounding box center [969, 222] width 14 height 14
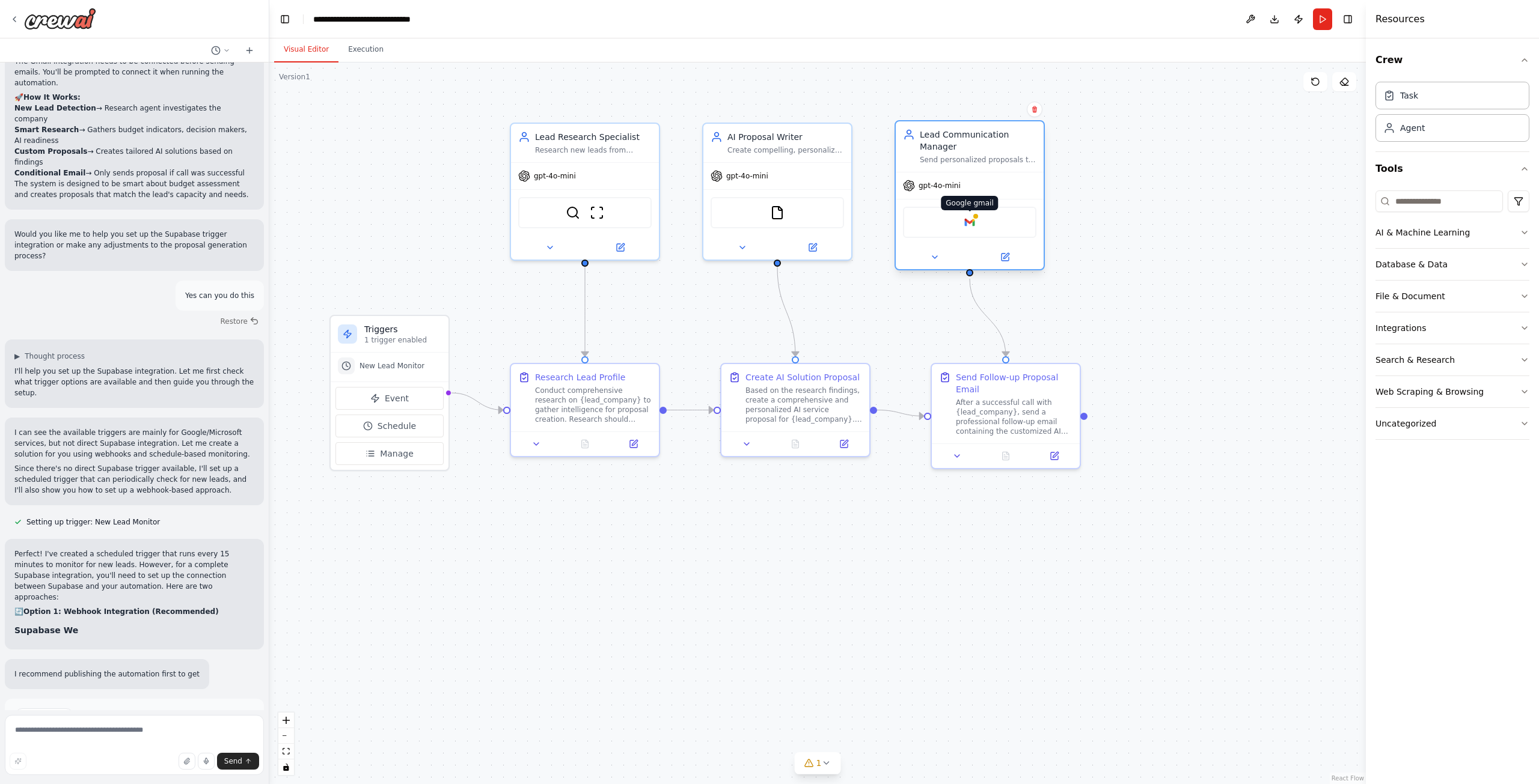
click at [969, 225] on img at bounding box center [969, 222] width 14 height 14
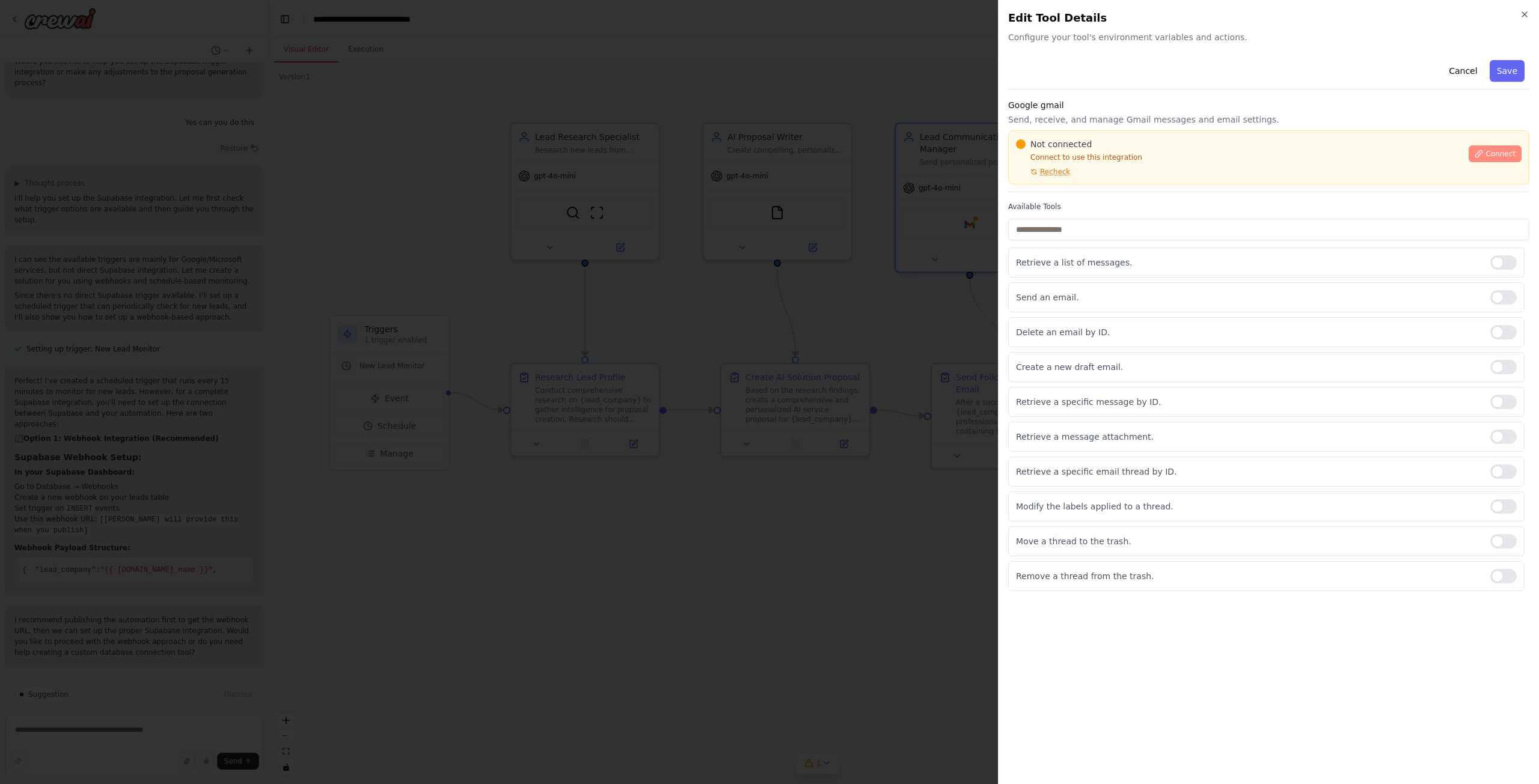
click at [1477, 150] on button "Connect" at bounding box center [1495, 154] width 53 height 17
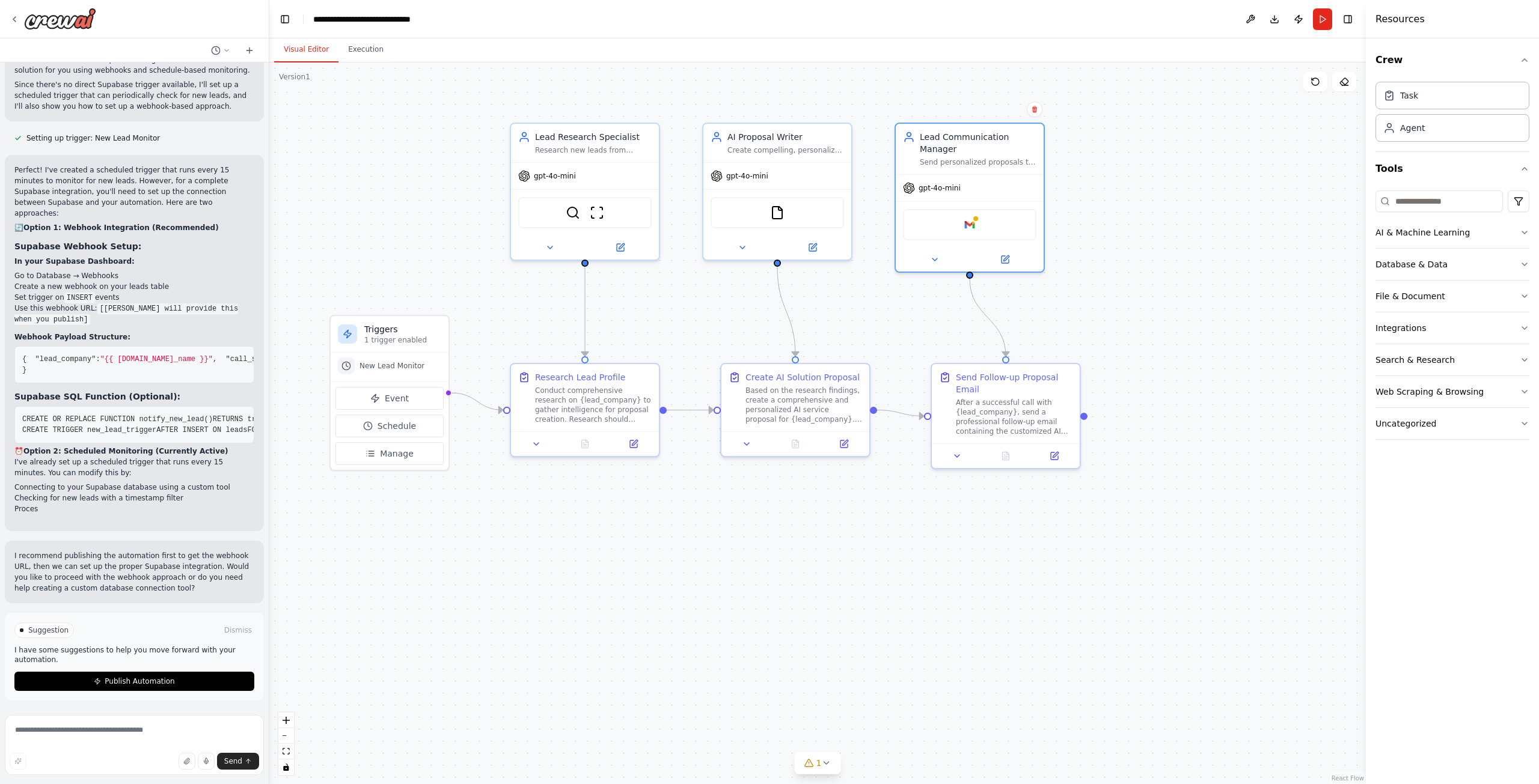
click at [1179, 280] on div ".deletable-edge-delete-btn { width: 20px; height: 20px; border: 0px solid #ffff…" at bounding box center [817, 423] width 1096 height 722
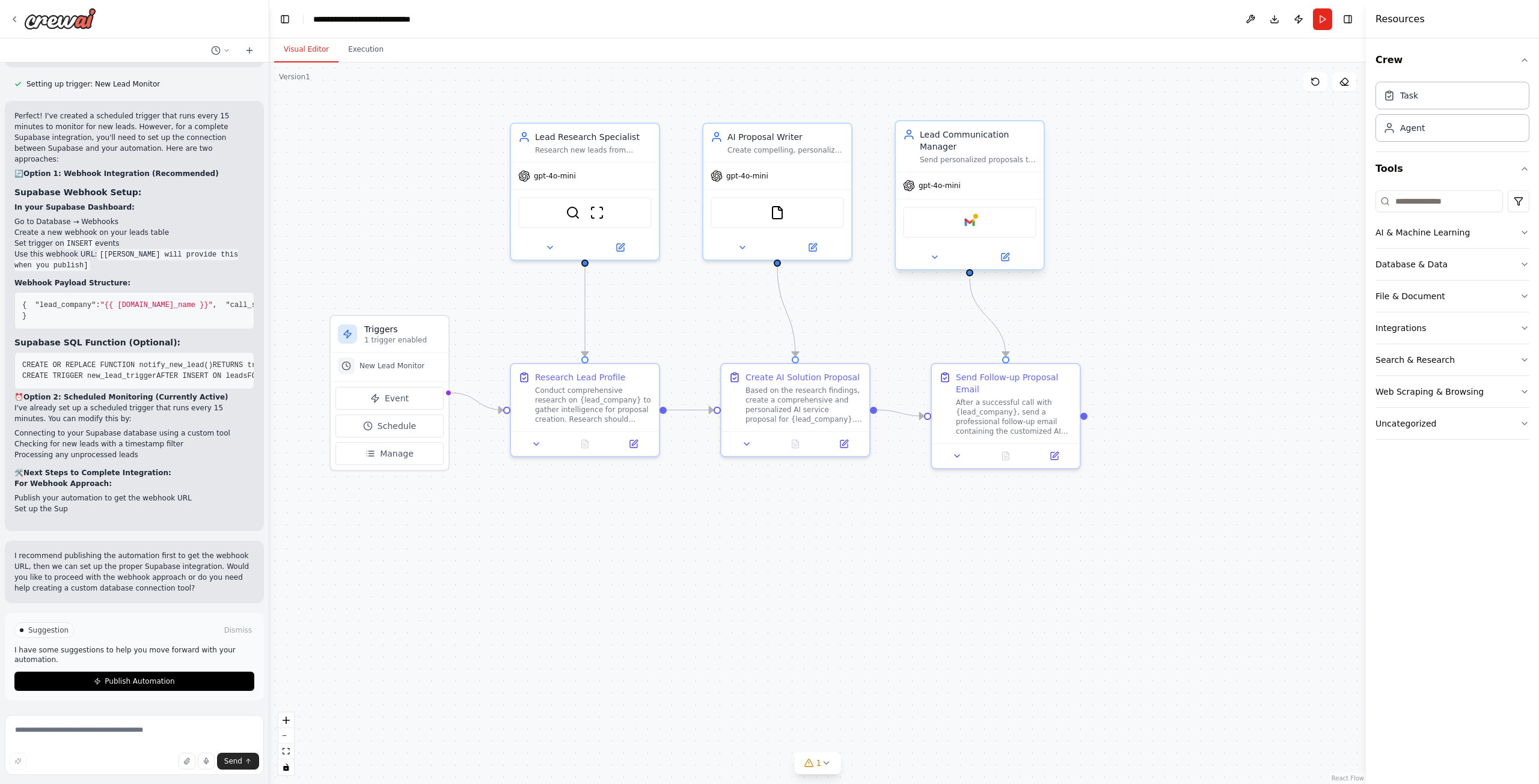
click at [979, 193] on div "gpt-4o-mini" at bounding box center [970, 186] width 148 height 27
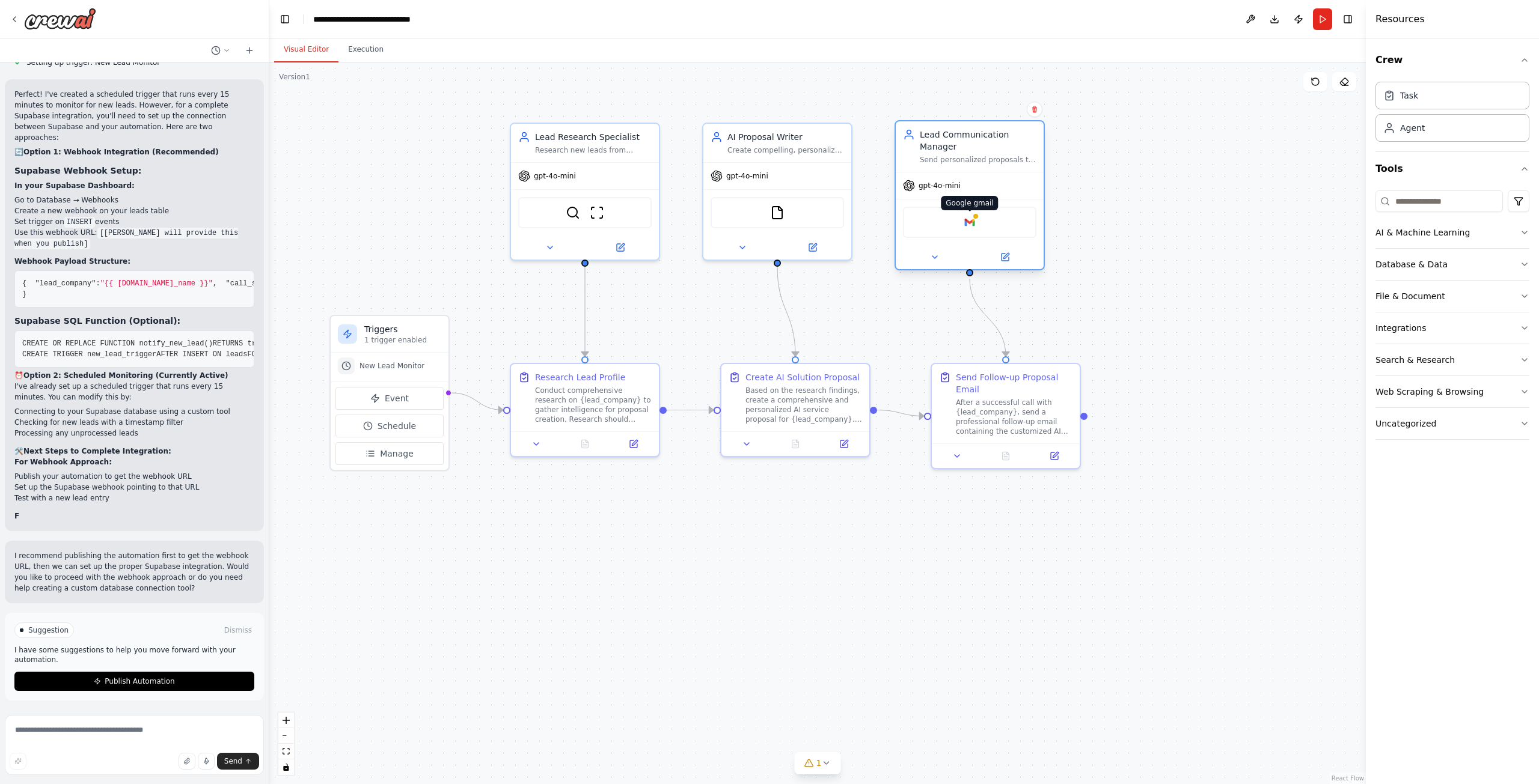
click at [976, 225] on img at bounding box center [969, 222] width 14 height 14
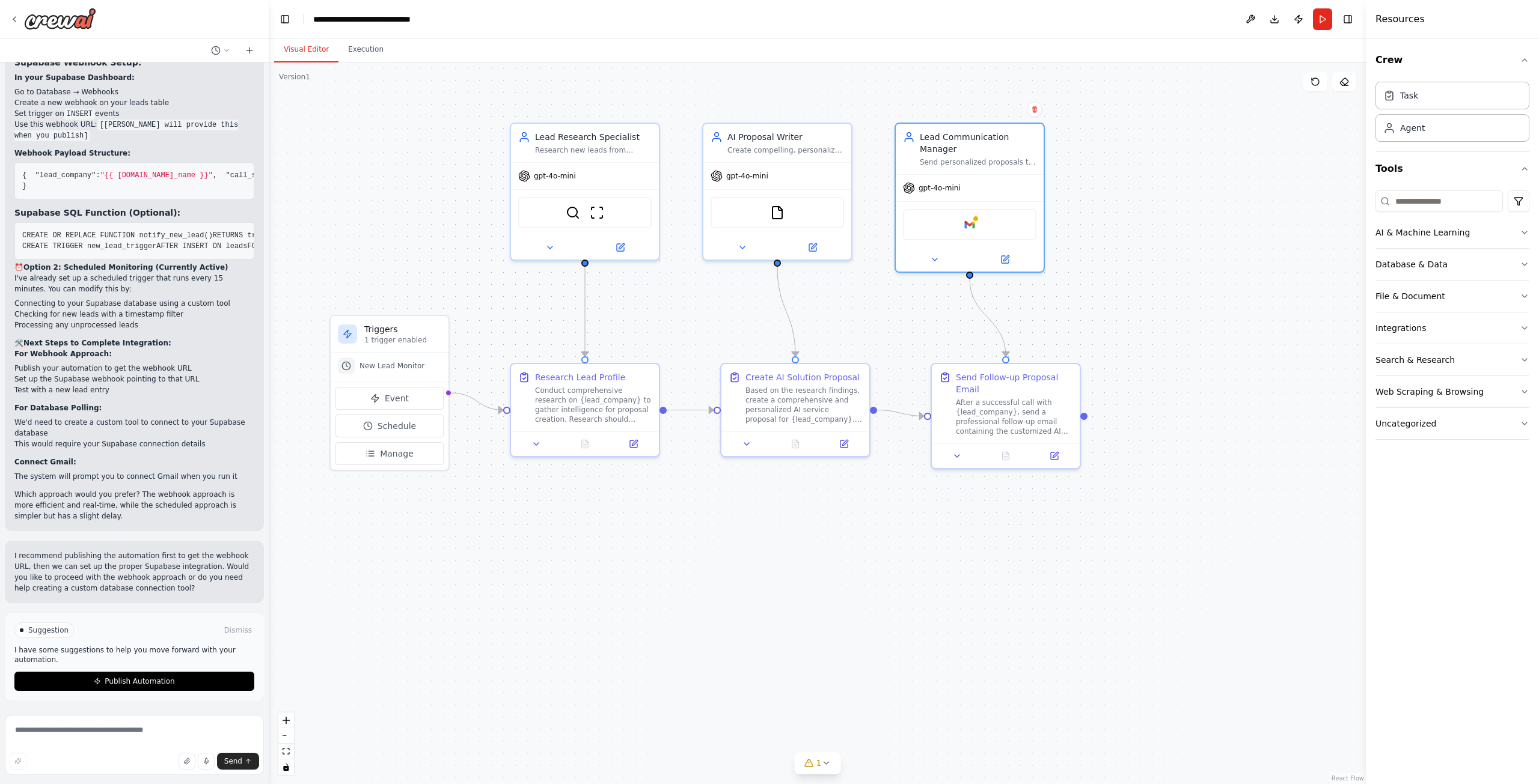
scroll to position [1878, 0]
click at [361, 336] on div "Triggers 1 trigger enabled" at bounding box center [389, 334] width 118 height 37
click at [1488, 236] on button "AI & Machine Learning" at bounding box center [1452, 232] width 154 height 31
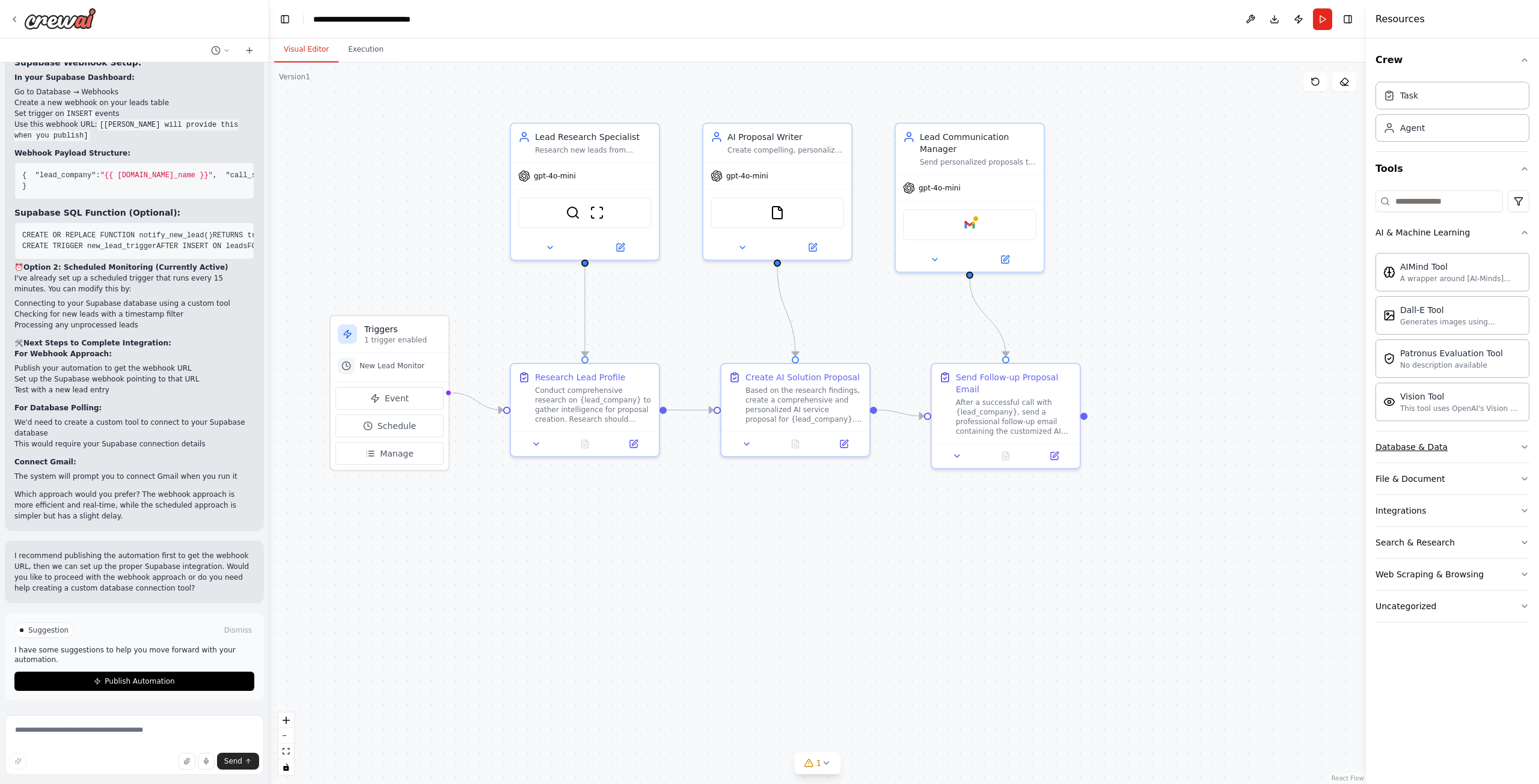
click at [1470, 456] on button "Database & Data" at bounding box center [1452, 447] width 154 height 31
click at [1471, 454] on button "Database & Data" at bounding box center [1452, 447] width 154 height 31
click at [1474, 477] on button "File & Document" at bounding box center [1452, 479] width 154 height 31
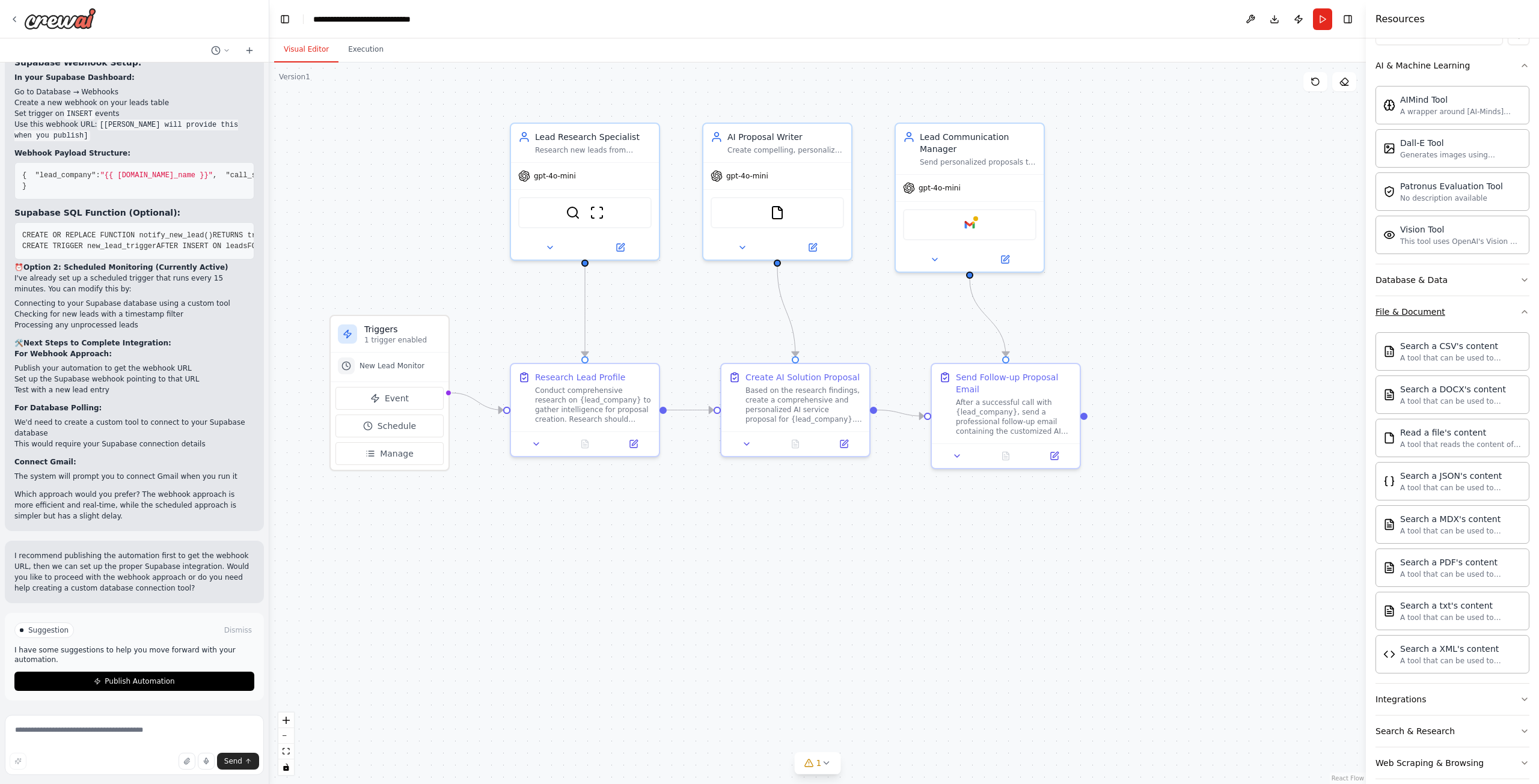
scroll to position [180, 0]
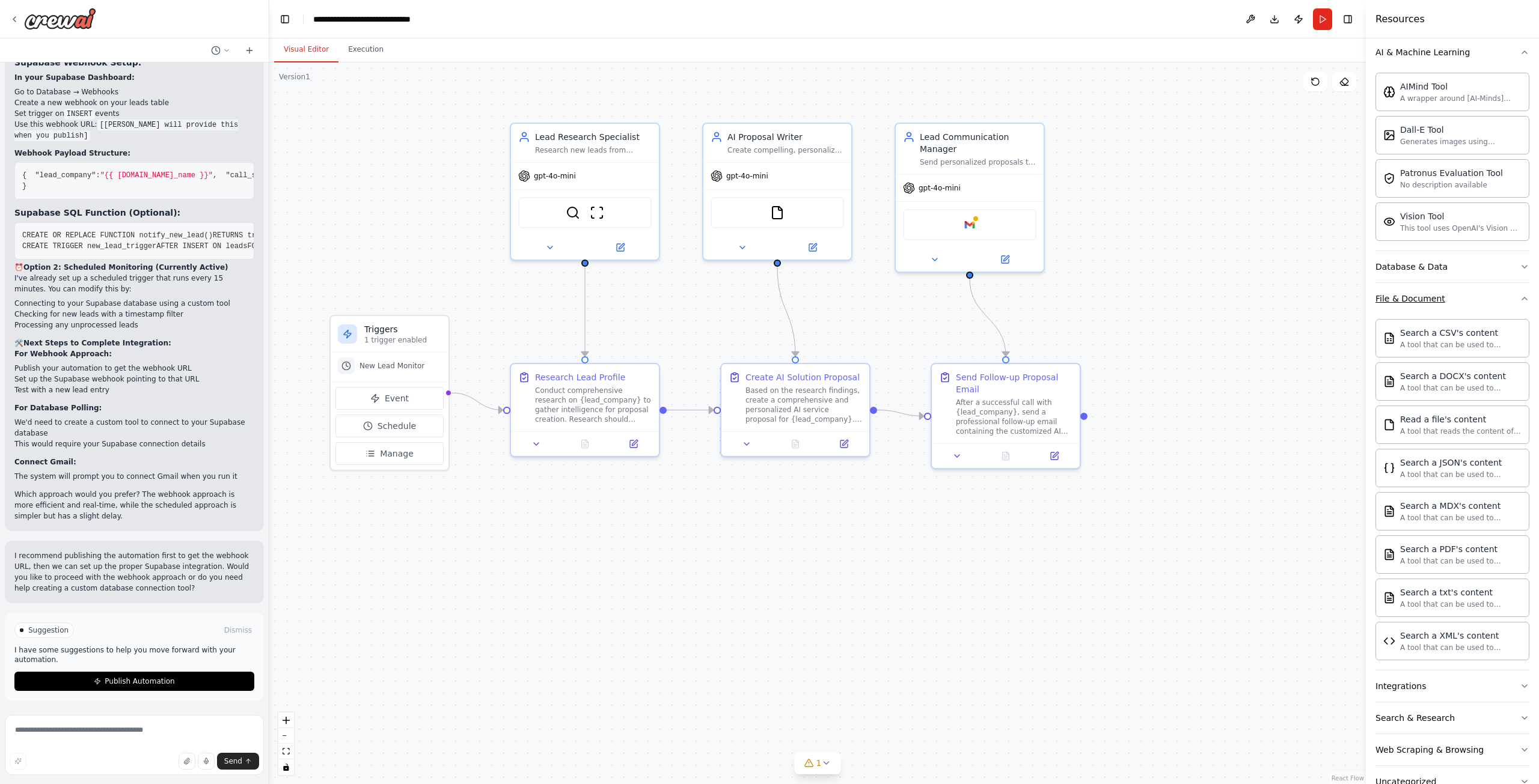
click at [1477, 289] on button "File & Document" at bounding box center [1452, 299] width 154 height 31
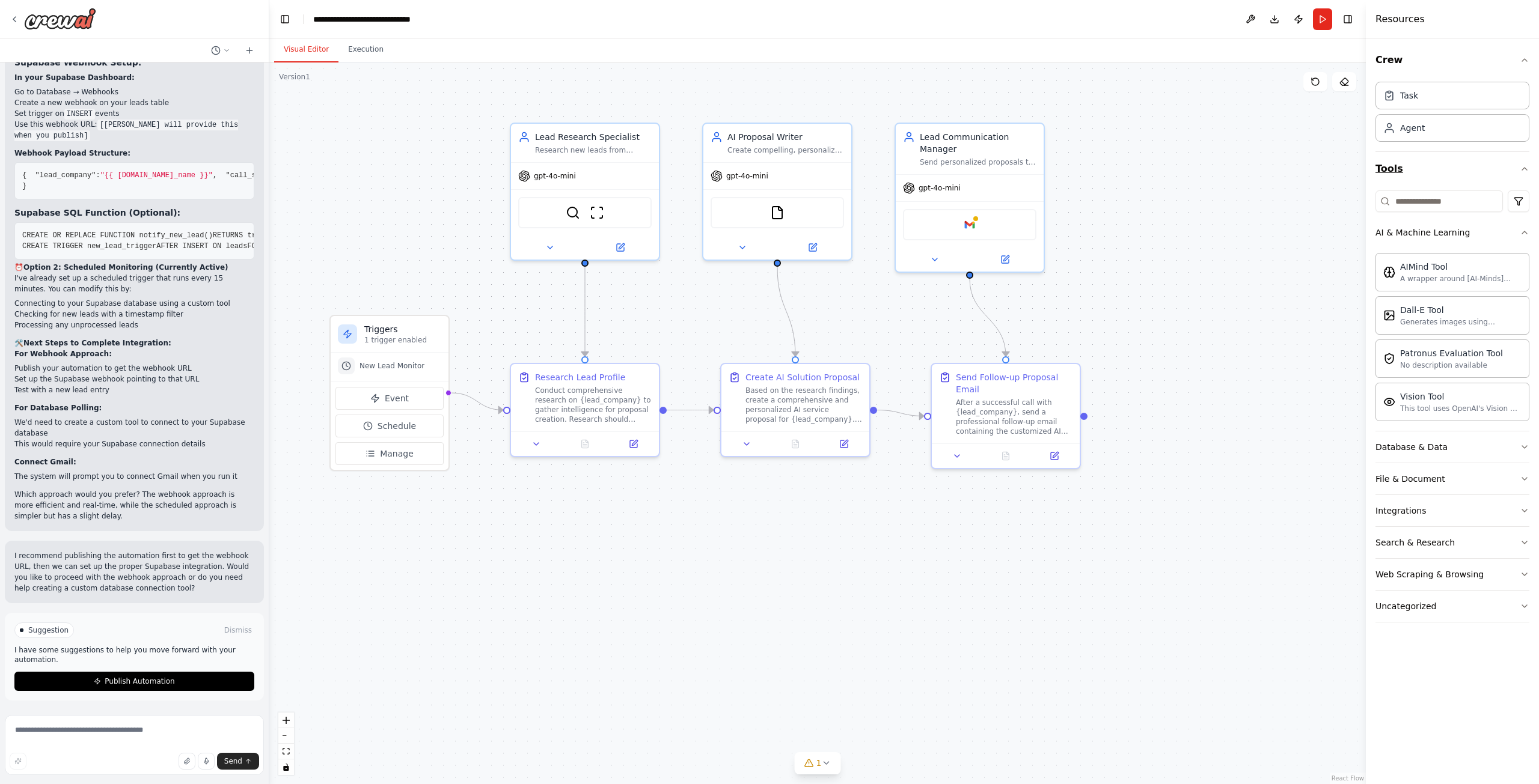
click at [1465, 166] on button "Tools" at bounding box center [1452, 169] width 154 height 34
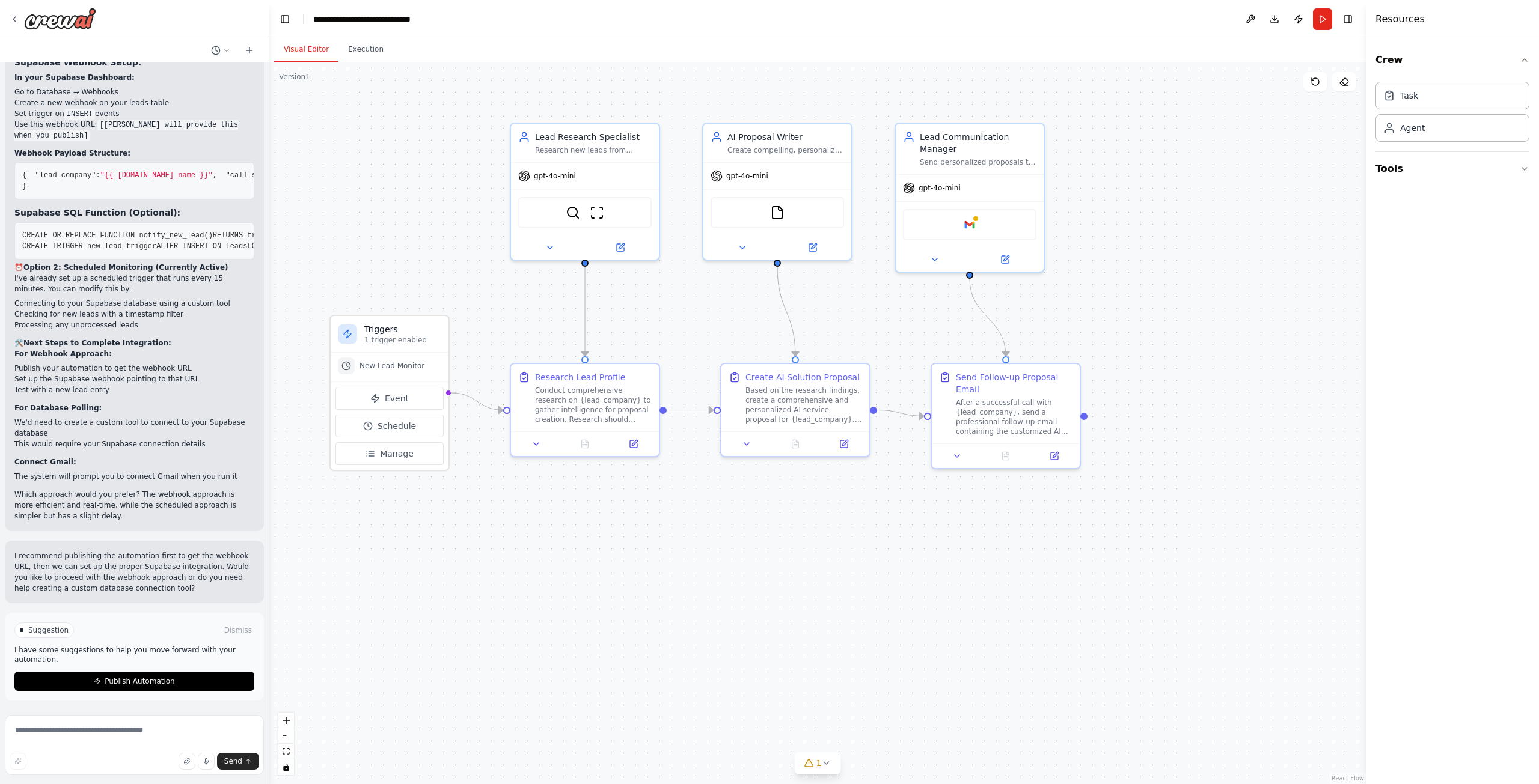
scroll to position [1878, 0]
click at [384, 338] on p "1 trigger enabled" at bounding box center [403, 340] width 77 height 9
click at [381, 421] on span "Schedule" at bounding box center [396, 425] width 38 height 12
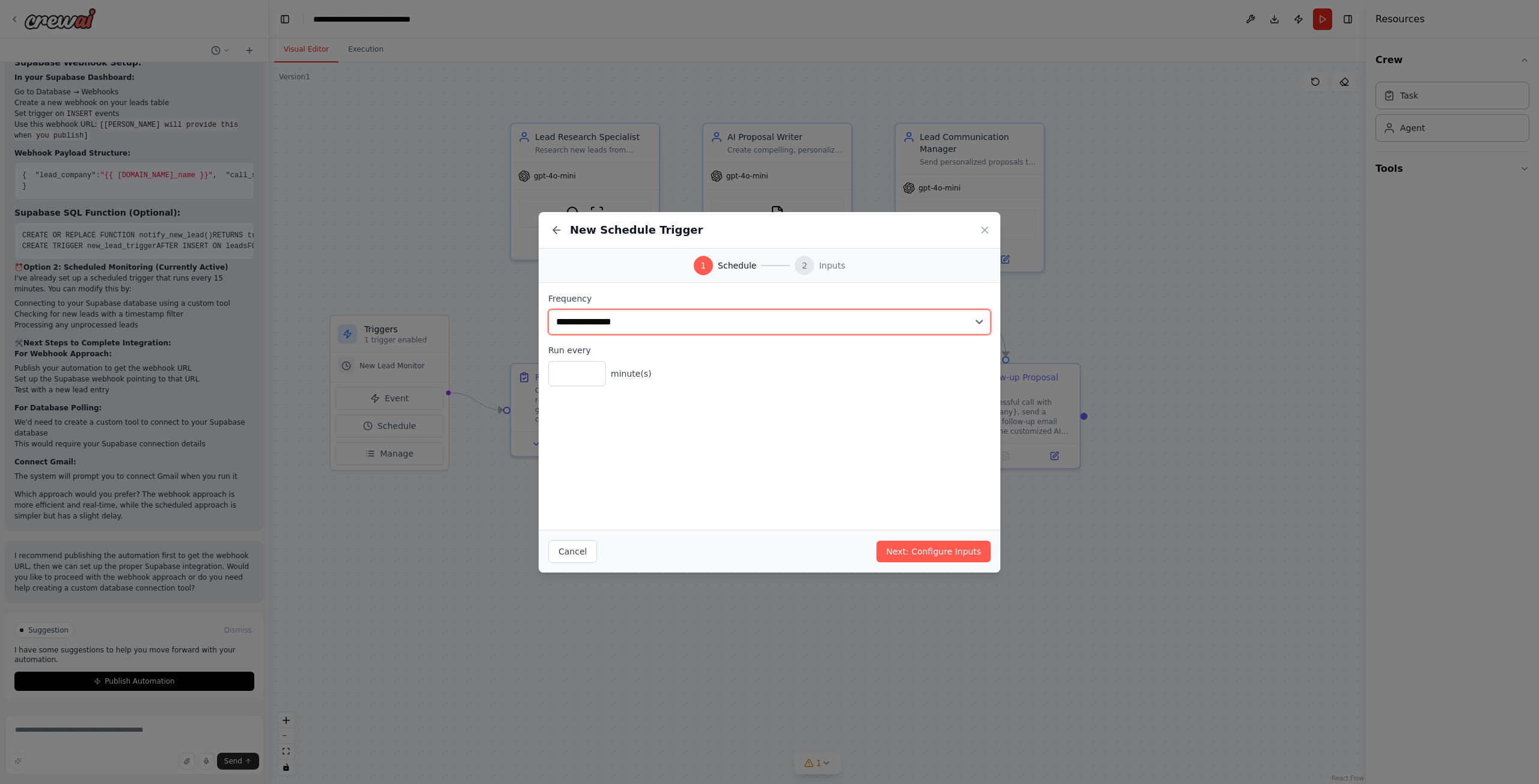
click at [631, 321] on select "**********" at bounding box center [770, 322] width 443 height 25
click at [549, 310] on select "**********" at bounding box center [770, 322] width 443 height 25
click at [569, 372] on input "*" at bounding box center [578, 374] width 58 height 25
click at [593, 373] on input "*" at bounding box center [578, 374] width 58 height 25
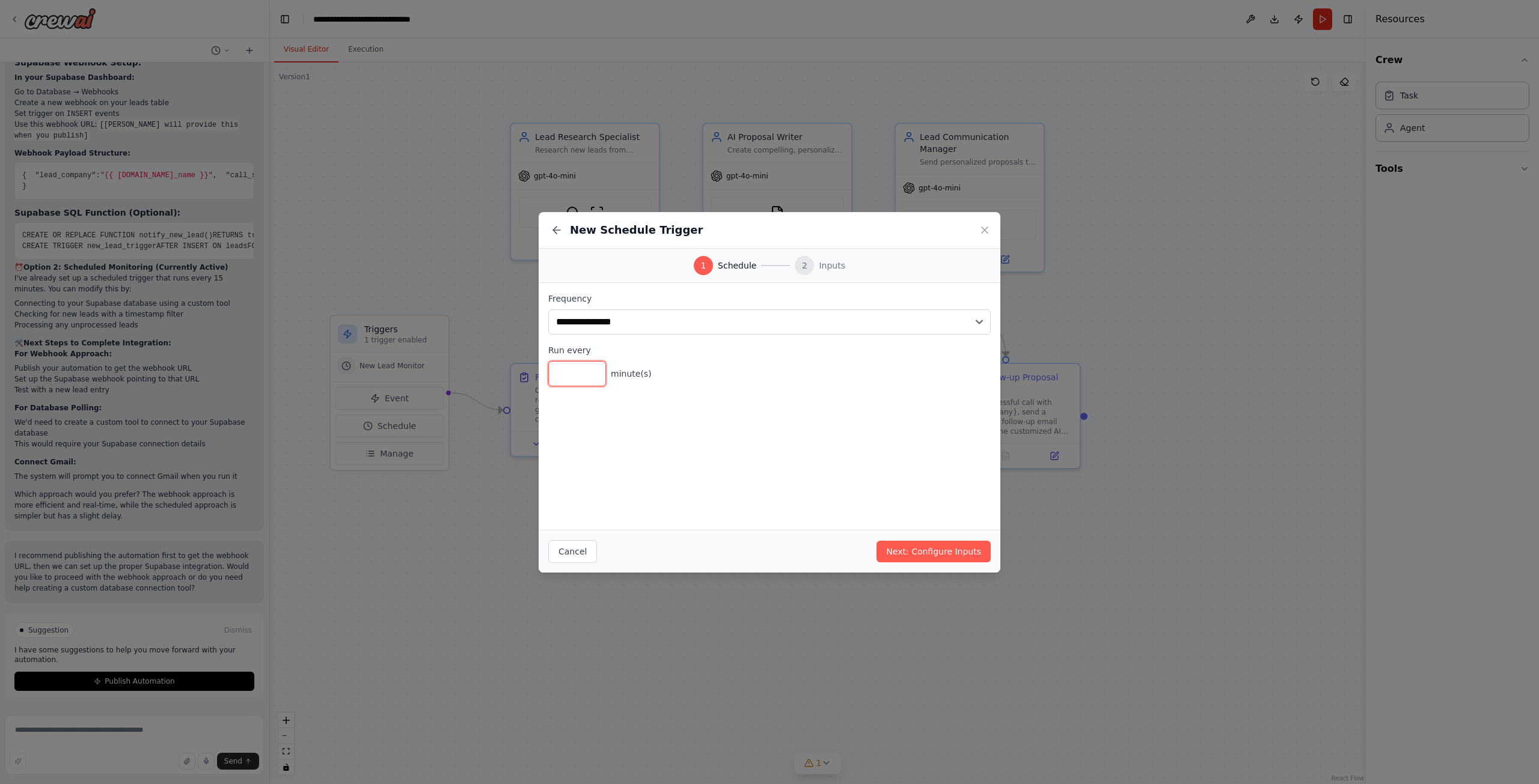
click at [593, 373] on input "*" at bounding box center [578, 374] width 58 height 25
type input "*"
click at [593, 373] on input "*" at bounding box center [578, 374] width 58 height 25
click at [922, 551] on button "Next: Configure Inputs" at bounding box center [933, 552] width 114 height 22
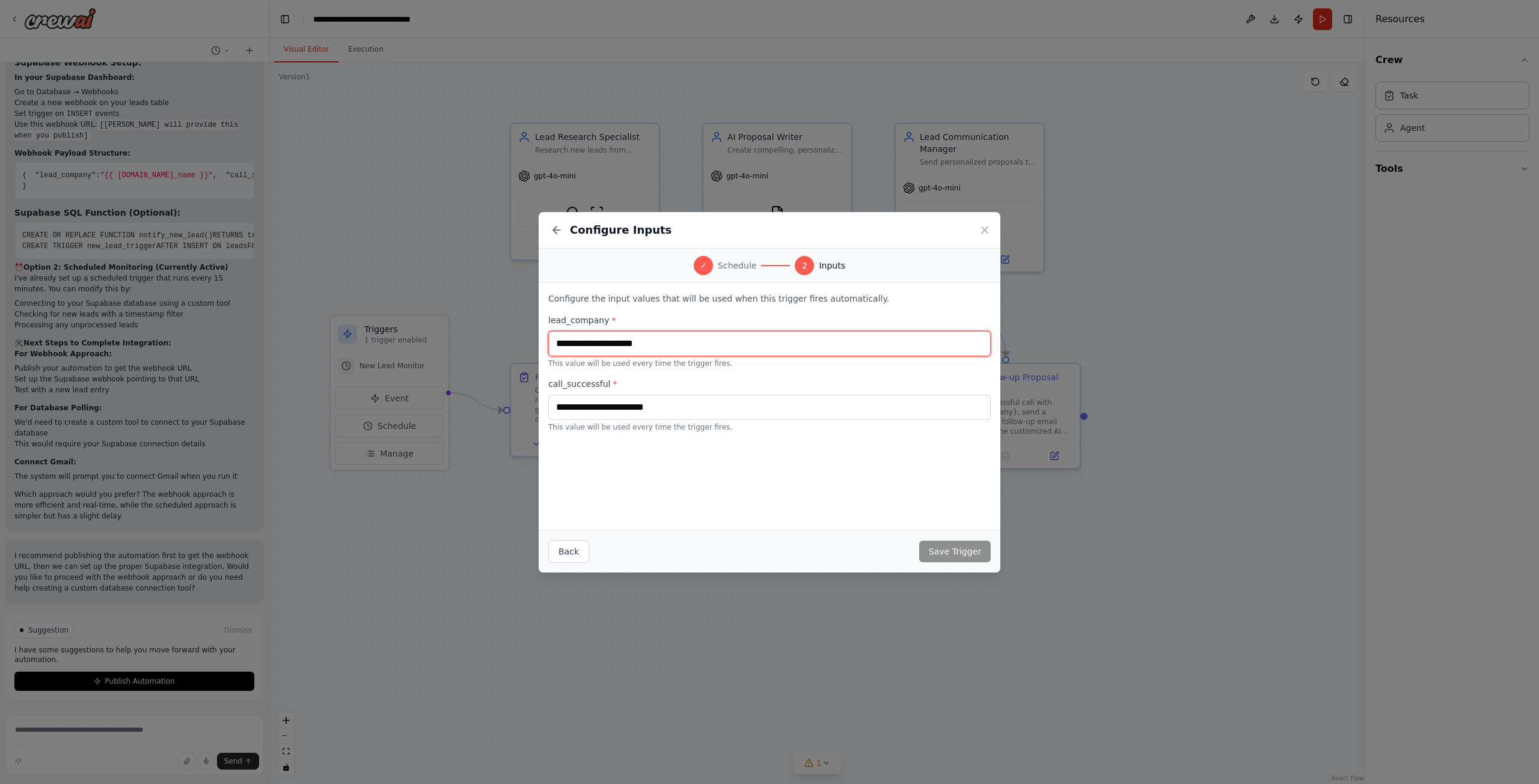
click at [700, 349] on input "text" at bounding box center [770, 343] width 443 height 25
drag, startPoint x: 693, startPoint y: 352, endPoint x: 636, endPoint y: 368, distance: 59.2
click at [636, 368] on div "lead_company * This value will be used every time the trigger fires. call_succe…" at bounding box center [770, 373] width 443 height 118
click at [625, 406] on input "text" at bounding box center [770, 407] width 443 height 25
click at [669, 357] on div "lead_company * This value will be used every time the trigger fires." at bounding box center [770, 341] width 443 height 54
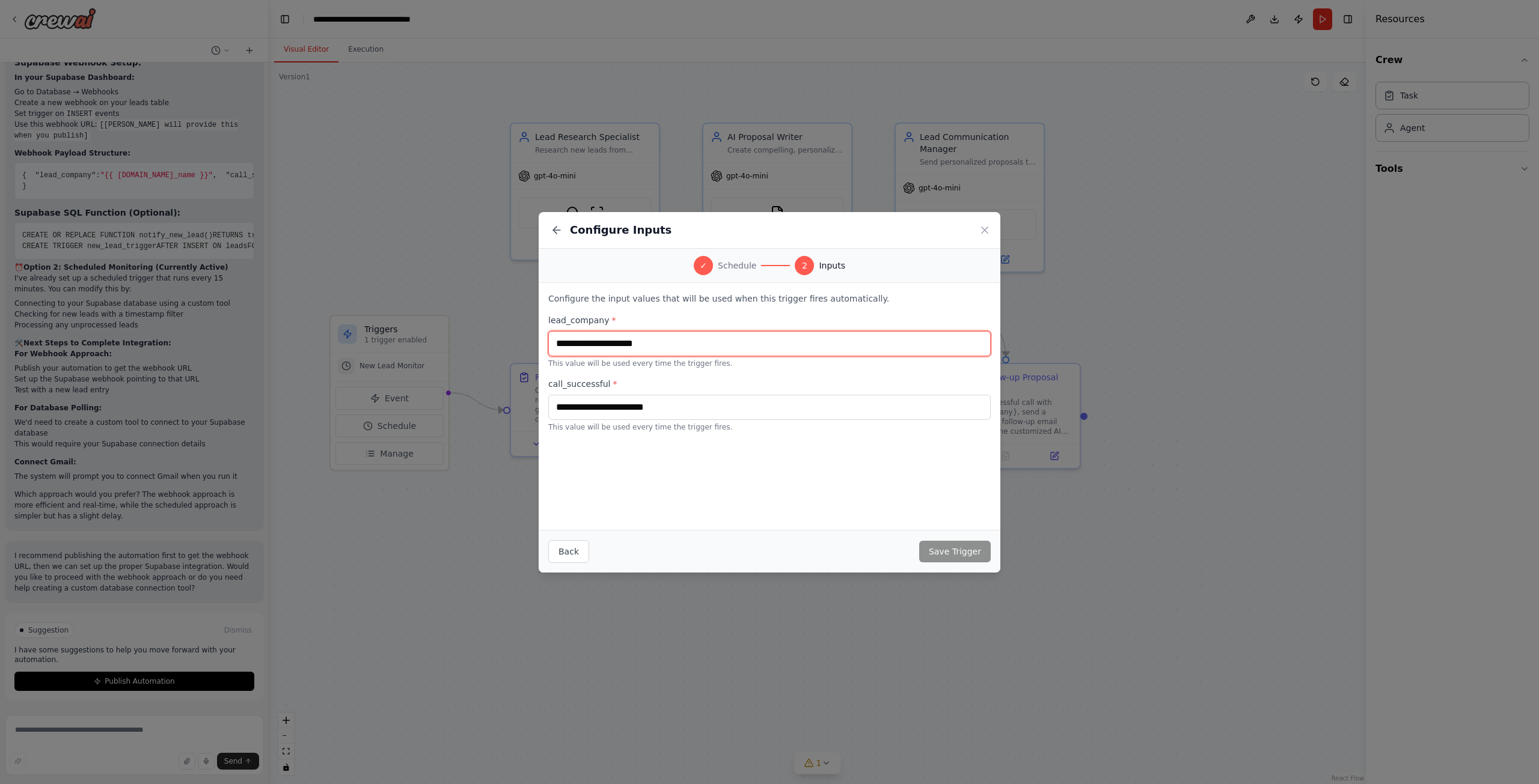
click at [660, 339] on input "text" at bounding box center [770, 343] width 443 height 25
click at [560, 229] on icon at bounding box center [556, 229] width 12 height 12
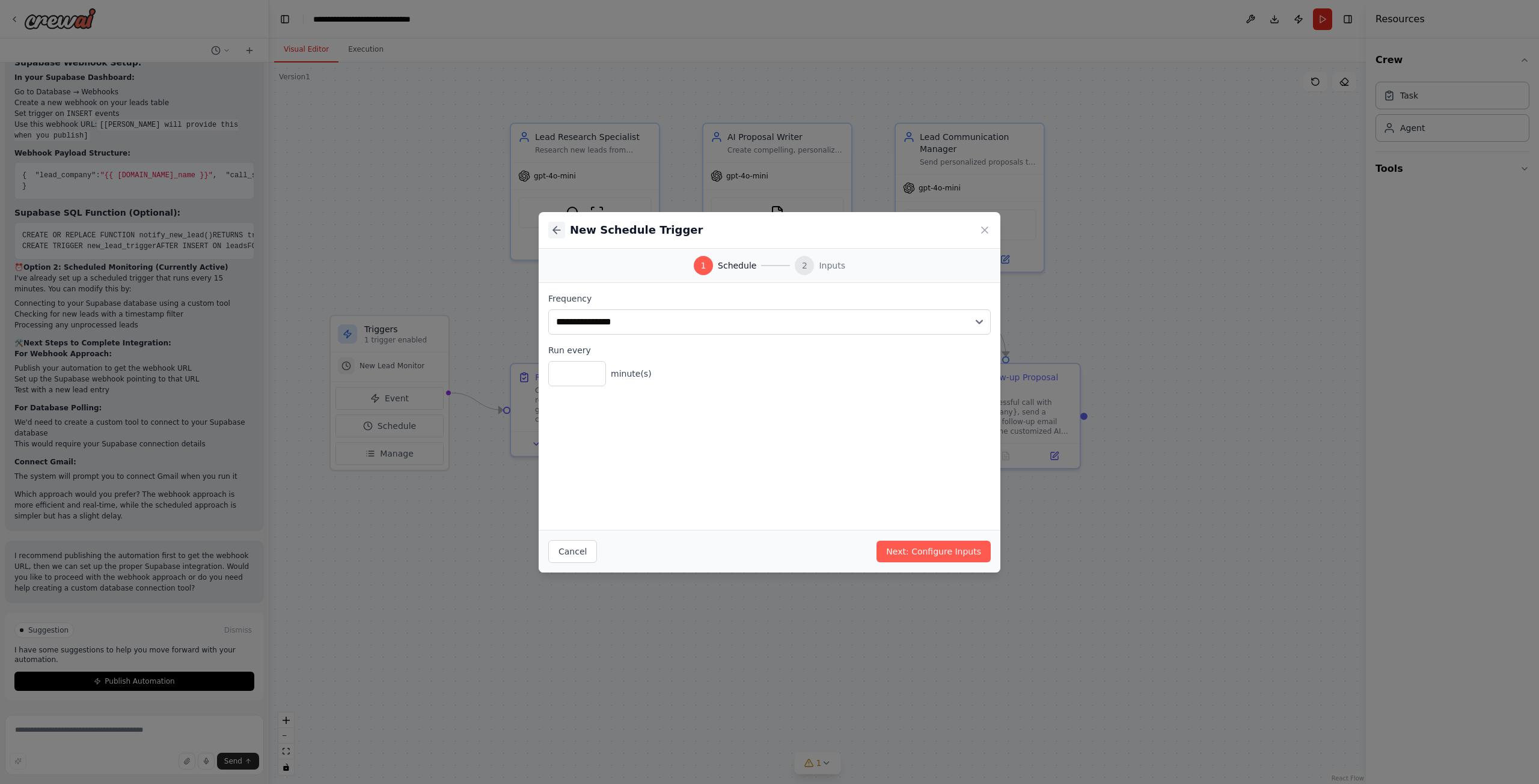
click at [560, 229] on icon at bounding box center [556, 229] width 12 height 12
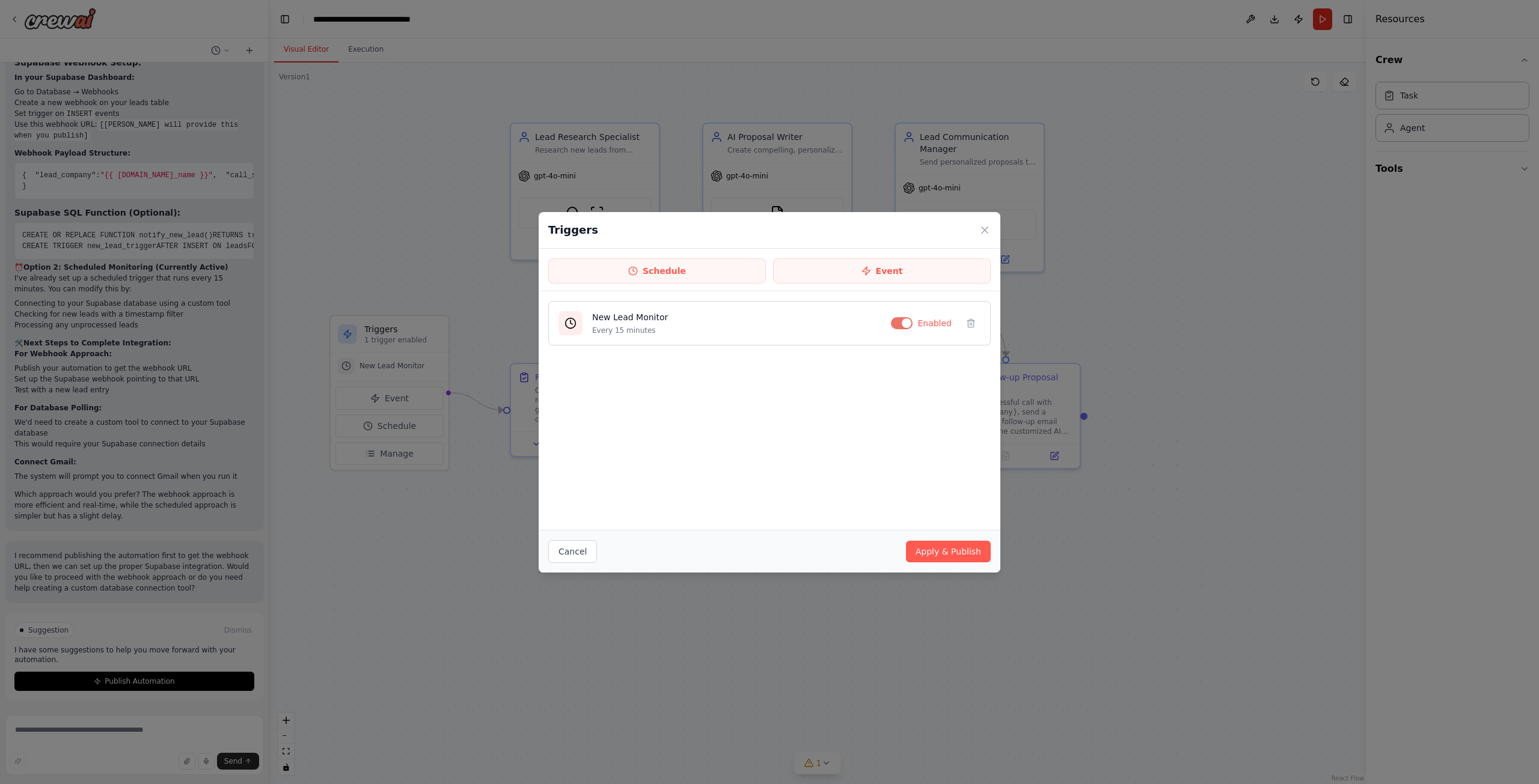
click at [630, 319] on h4 "New Lead Monitor" at bounding box center [737, 317] width 290 height 12
click at [577, 326] on div at bounding box center [570, 323] width 24 height 24
click at [985, 231] on icon at bounding box center [984, 229] width 12 height 12
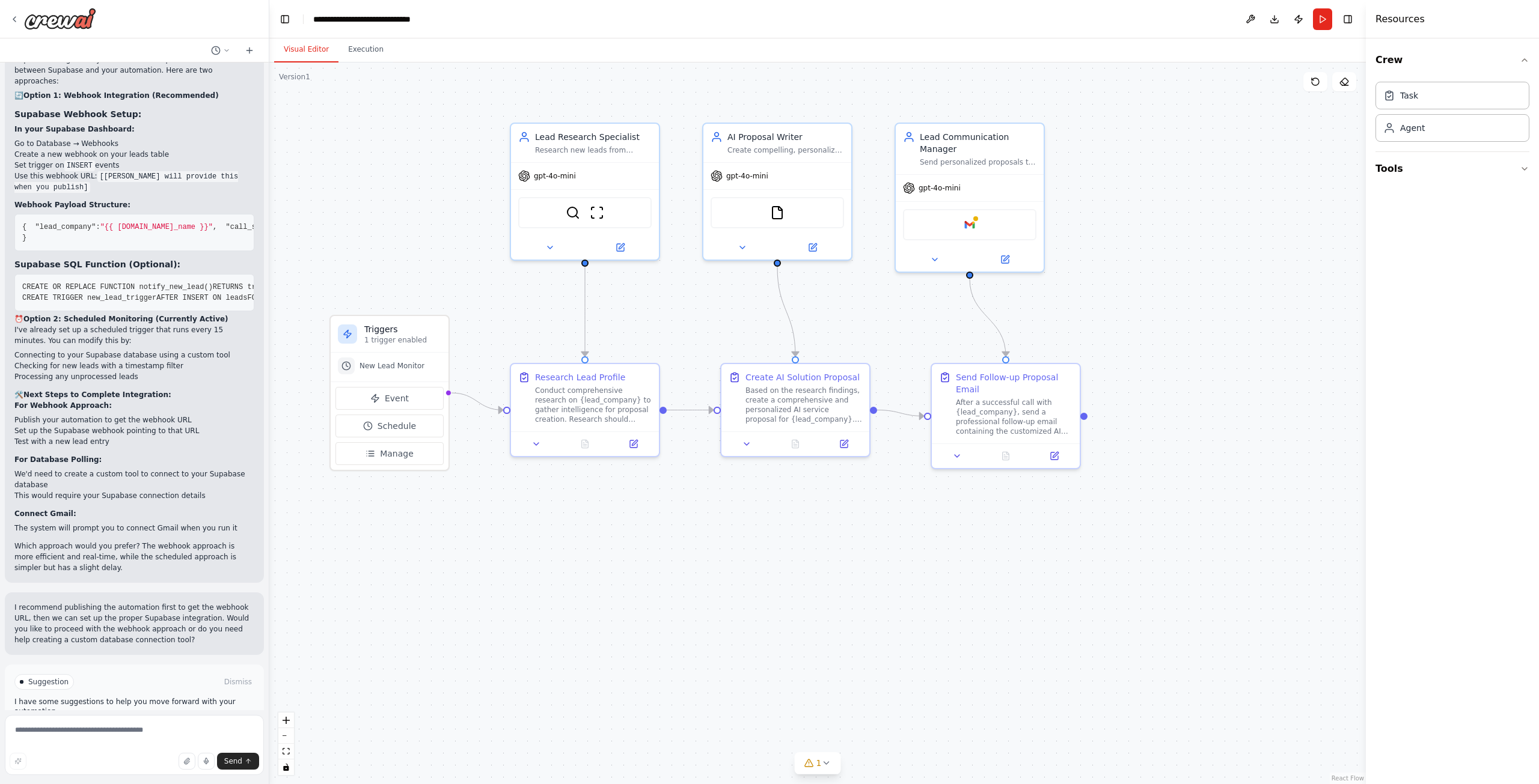
scroll to position [1758, 0]
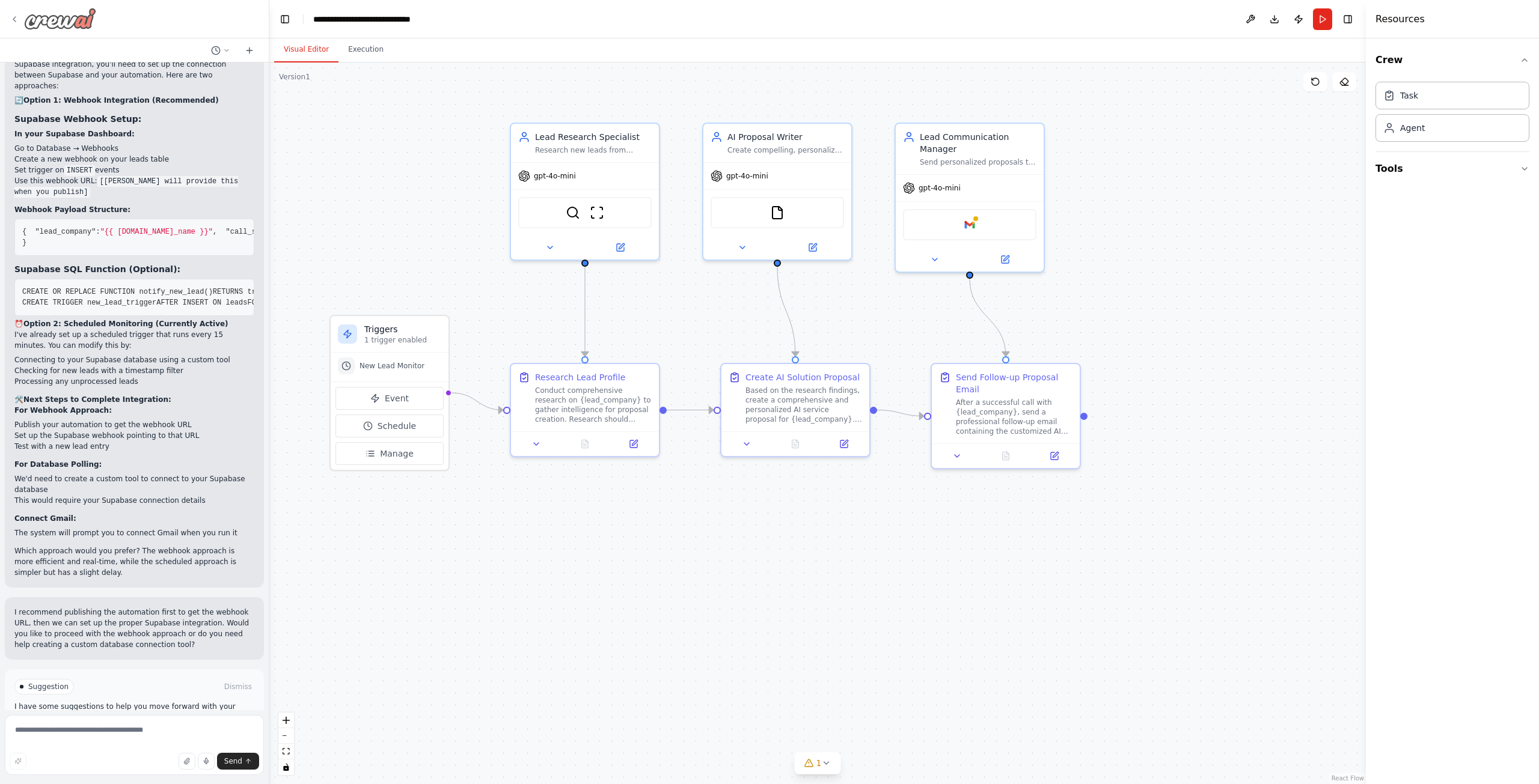
click at [56, 23] on img at bounding box center [60, 19] width 72 height 22
